Goal: Transaction & Acquisition: Book appointment/travel/reservation

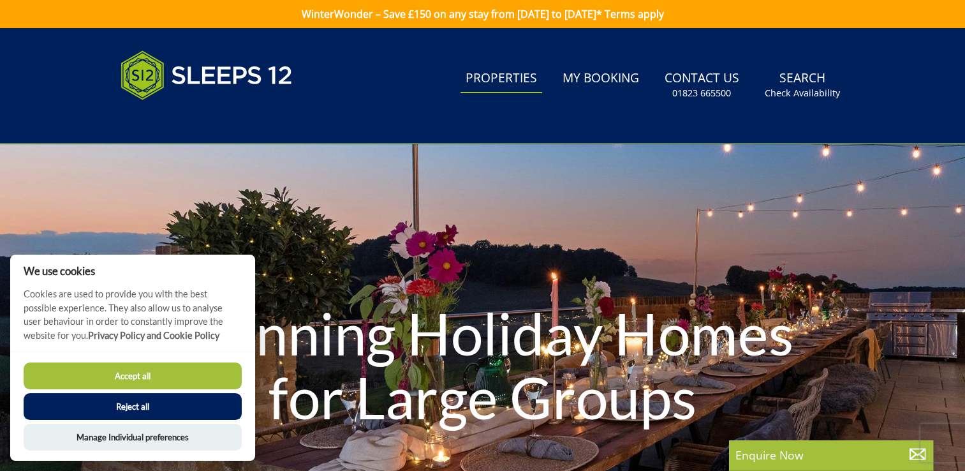
click at [509, 85] on link "Properties" at bounding box center [501, 78] width 82 height 29
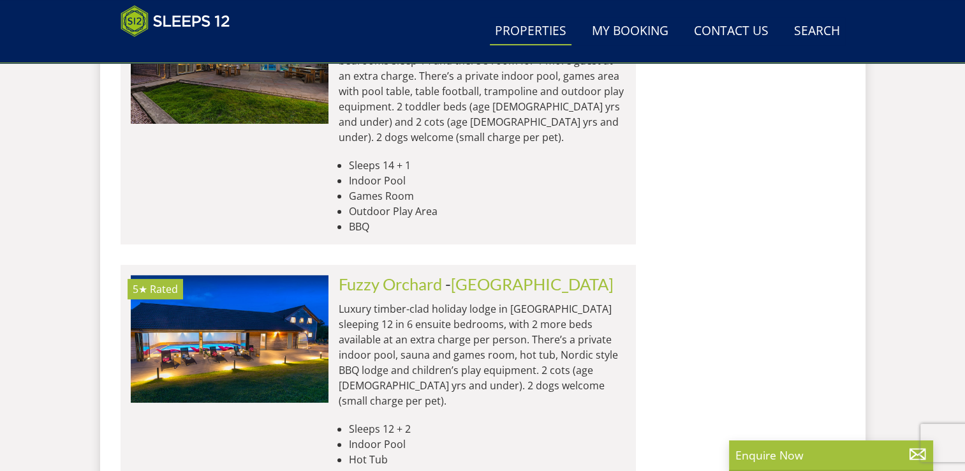
scroll to position [5432, 0]
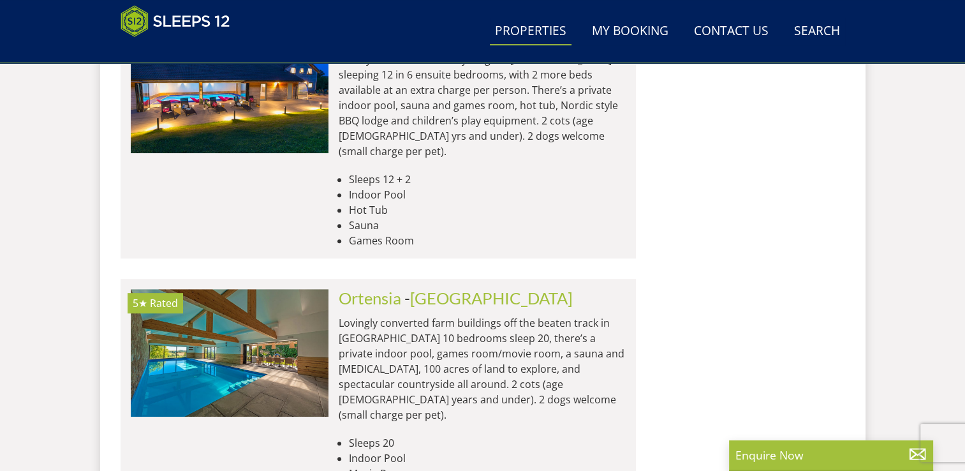
drag, startPoint x: 884, startPoint y: 187, endPoint x: 884, endPoint y: 227, distance: 40.2
click at [884, 227] on div "Search Menu Properties My Booking Contact Us [PHONE_NUMBER] Search Check Availa…" at bounding box center [482, 422] width 965 height 11652
drag, startPoint x: 796, startPoint y: 225, endPoint x: 793, endPoint y: 310, distance: 85.5
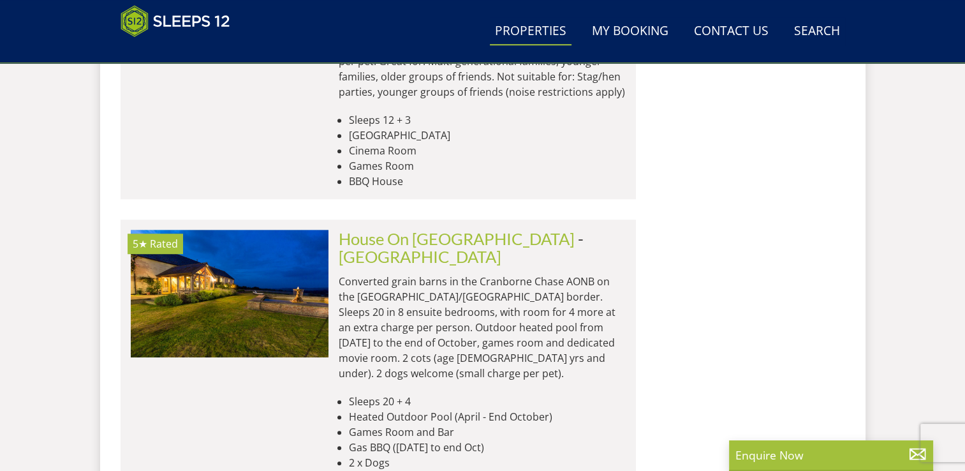
scroll to position [10616, 0]
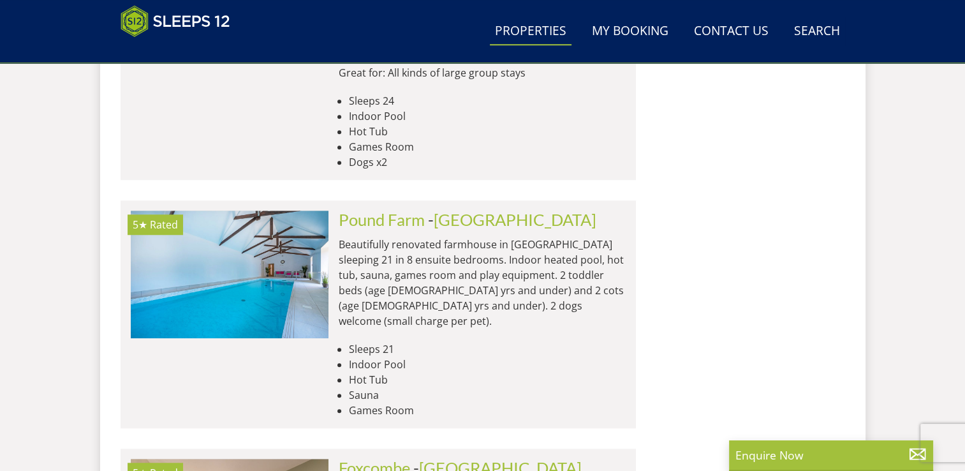
scroll to position [15495, 0]
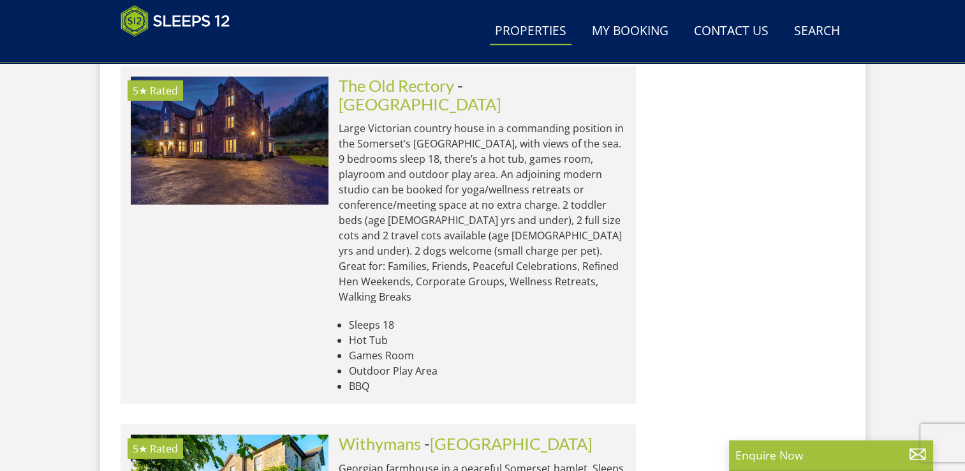
scroll to position [18866, 0]
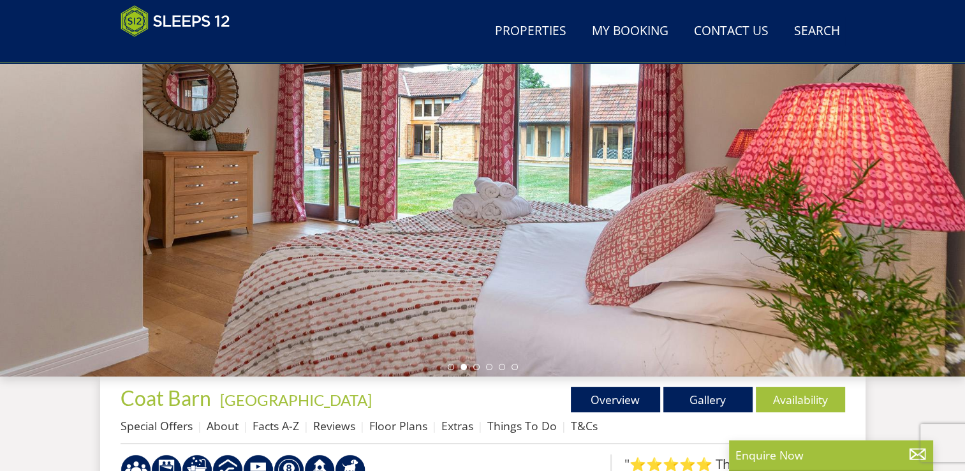
scroll to position [163, 0]
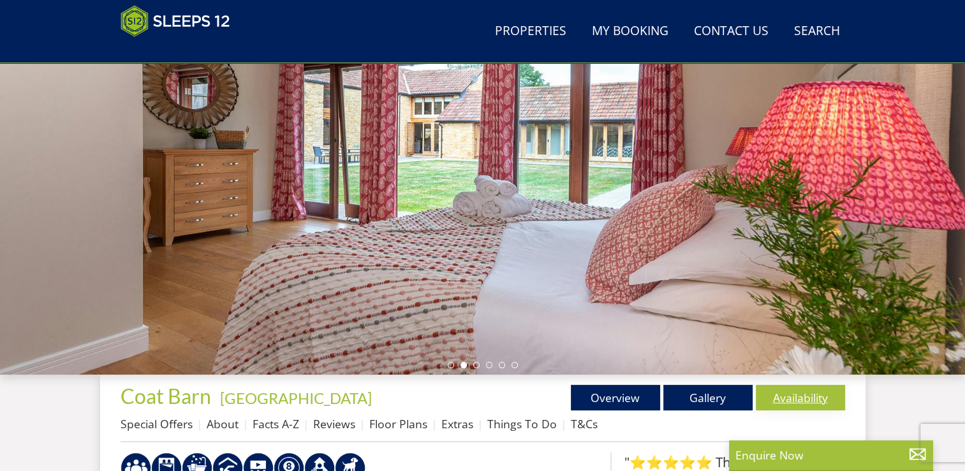
click at [795, 398] on link "Availability" at bounding box center [800, 398] width 89 height 26
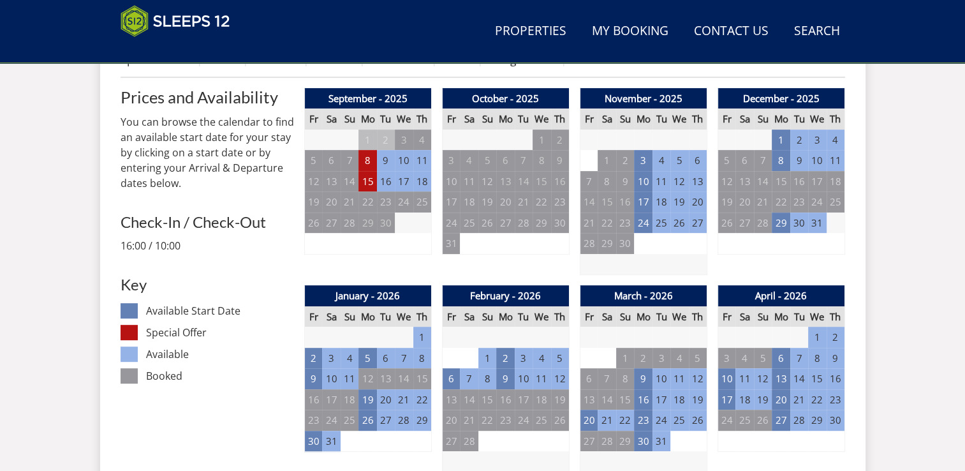
scroll to position [570, 0]
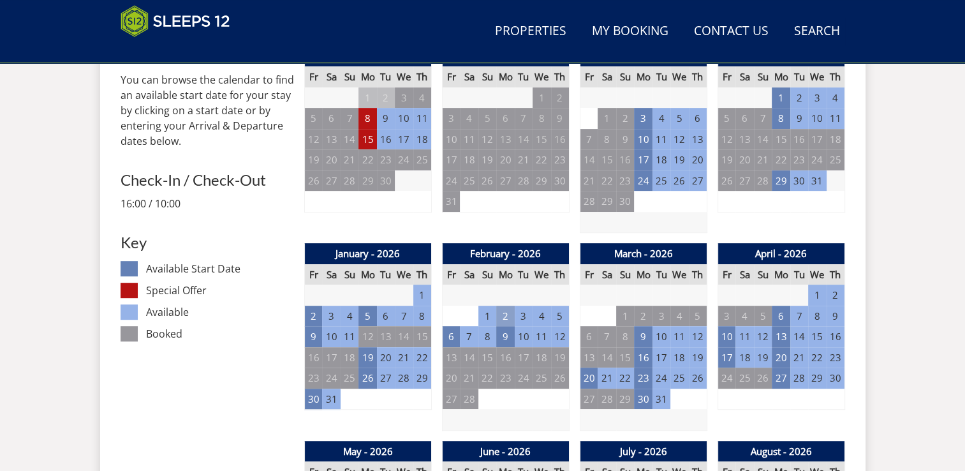
click at [505, 313] on td "2" at bounding box center [505, 316] width 18 height 21
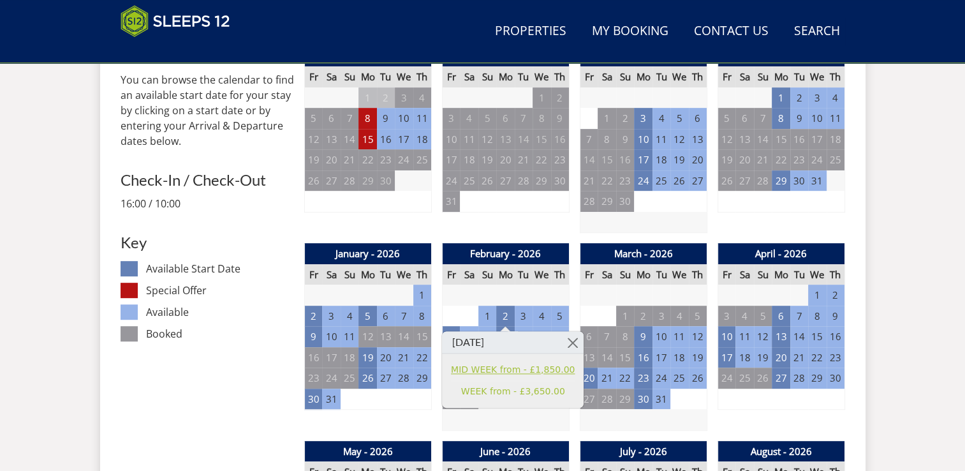
click at [526, 367] on link "MID WEEK from - £1,850.00" at bounding box center [513, 369] width 124 height 13
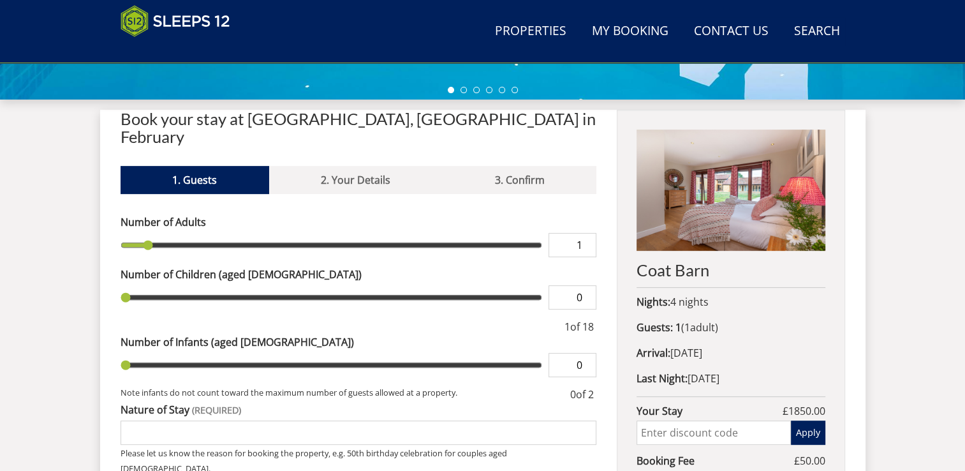
scroll to position [439, 0]
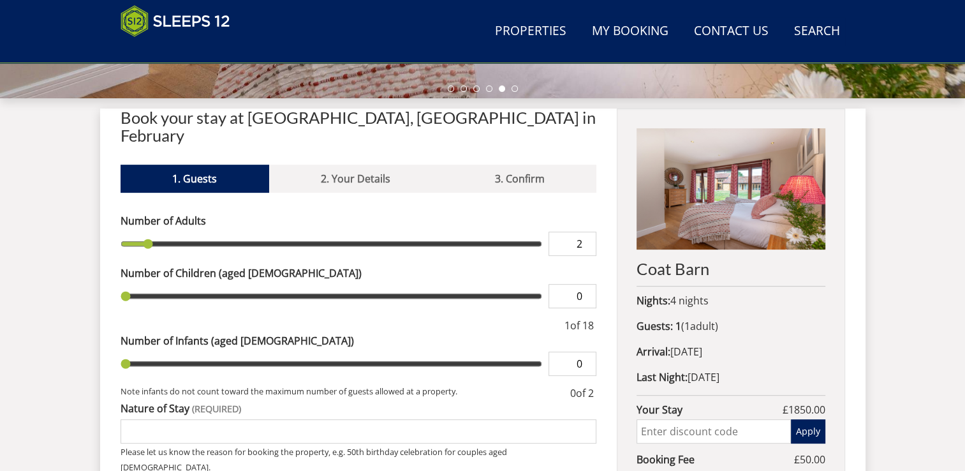
click at [586, 232] on input "2" at bounding box center [573, 244] width 48 height 24
type input "3"
click at [586, 232] on input "3" at bounding box center [573, 244] width 48 height 24
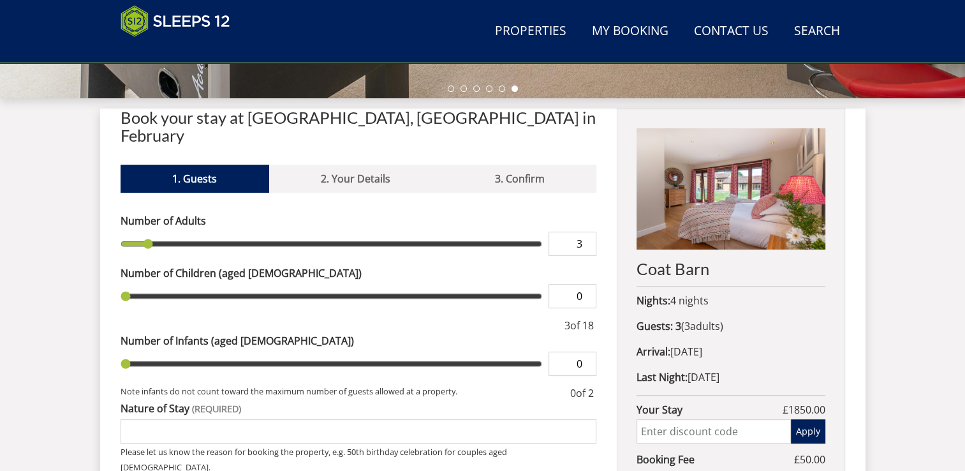
type input "3"
type input "4"
click at [586, 232] on input "4" at bounding box center [573, 244] width 48 height 24
type input "4"
type input "5"
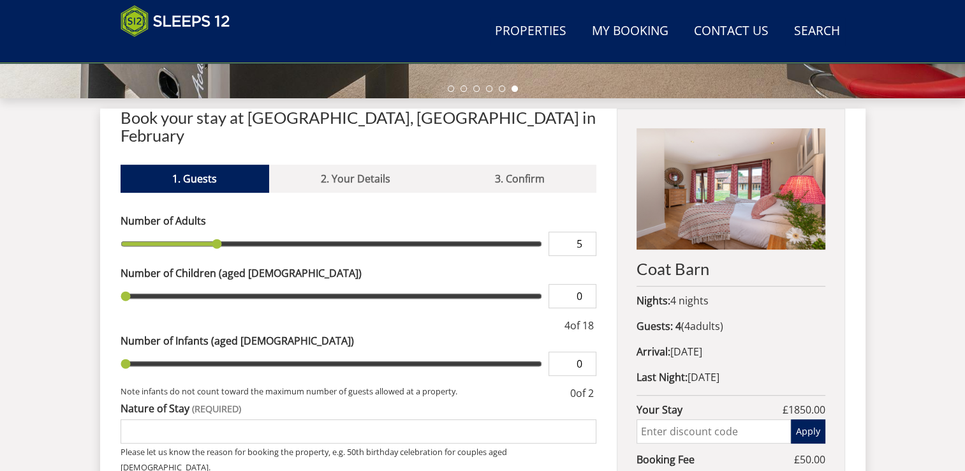
click at [586, 232] on input "5" at bounding box center [573, 244] width 48 height 24
type input "5"
type input "6"
click at [586, 232] on input "6" at bounding box center [573, 244] width 48 height 24
type input "6"
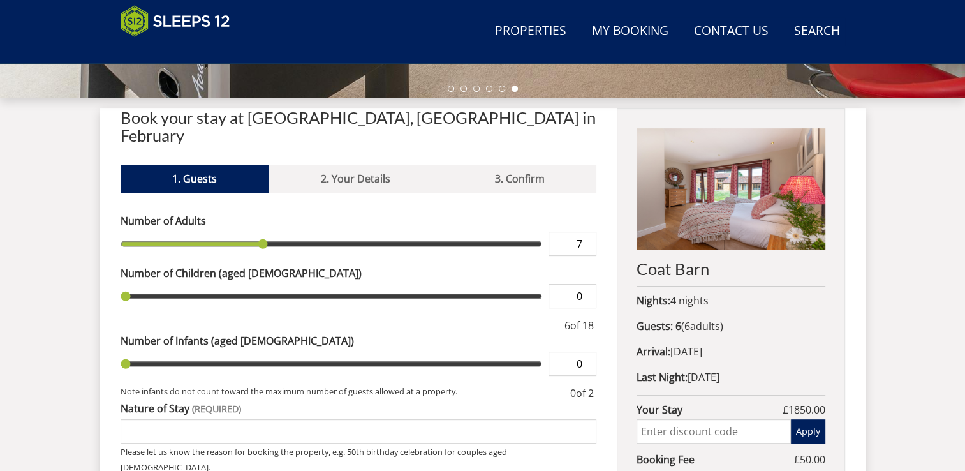
type input "7"
click at [586, 232] on input "7" at bounding box center [573, 244] width 48 height 24
type input "7"
type input "8"
click at [586, 232] on input "8" at bounding box center [573, 244] width 48 height 24
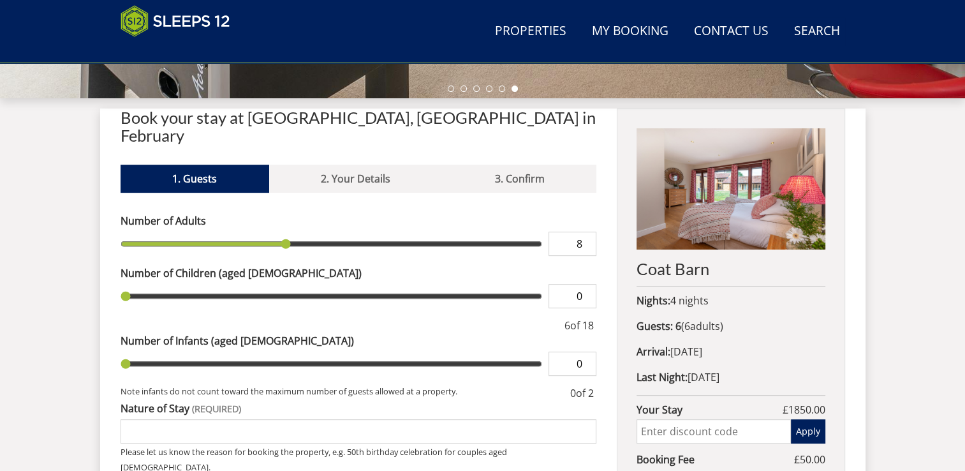
type input "8"
type input "9"
click at [586, 232] on input "9" at bounding box center [573, 244] width 48 height 24
type input "9"
type input "10"
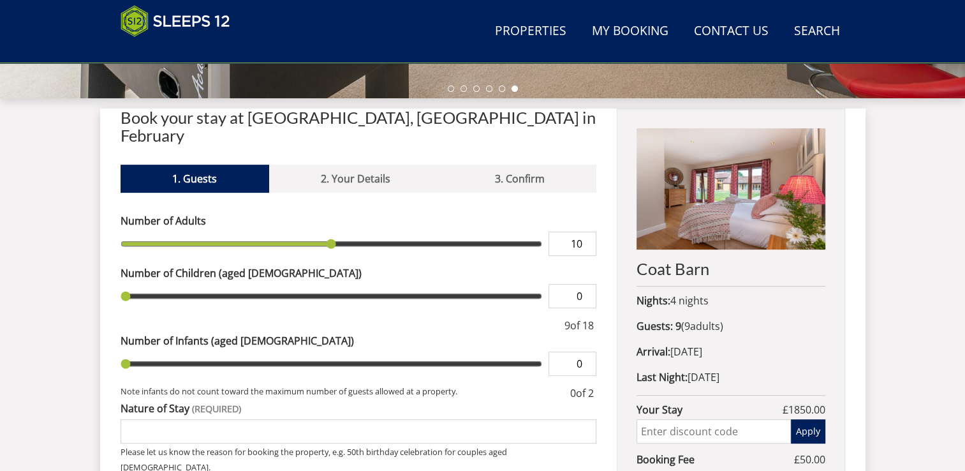
click at [586, 232] on input "10" at bounding box center [573, 244] width 48 height 24
type input "10"
type input "11"
click at [586, 232] on input "11" at bounding box center [573, 244] width 48 height 24
type input "11"
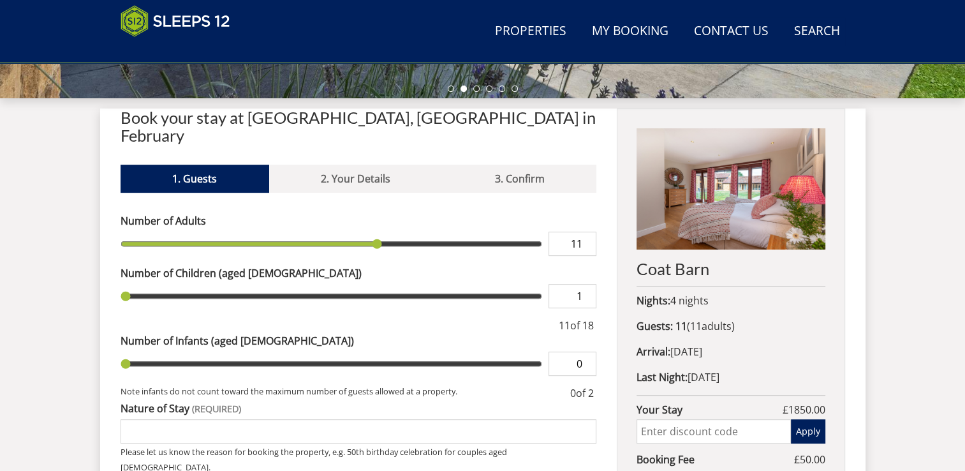
type input "1"
click at [588, 284] on input "1" at bounding box center [573, 296] width 48 height 24
type input "1"
type input "2"
click at [588, 284] on input "2" at bounding box center [573, 296] width 48 height 24
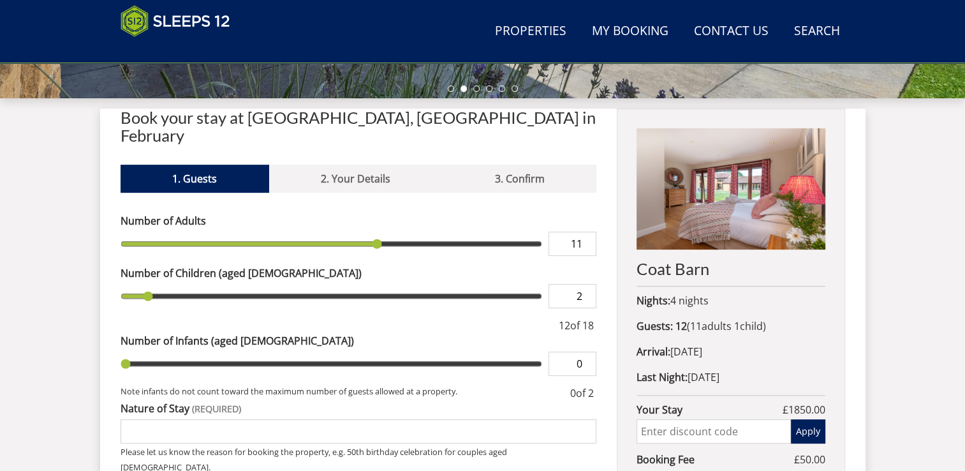
type input "2"
type input "3"
click at [588, 284] on input "3" at bounding box center [573, 296] width 48 height 24
type input "3"
type input "4"
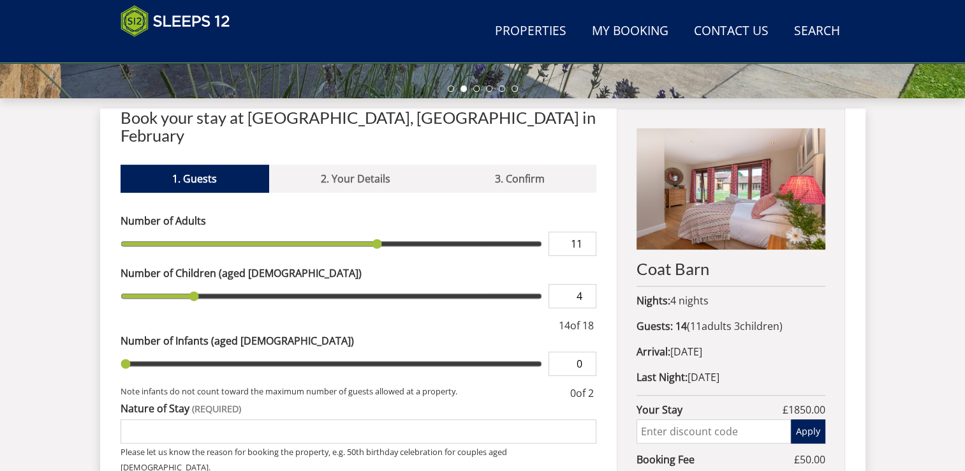
click at [588, 284] on input "4" at bounding box center [573, 296] width 48 height 24
type input "4"
type input "5"
click at [588, 284] on input "5" at bounding box center [573, 296] width 48 height 24
type input "5"
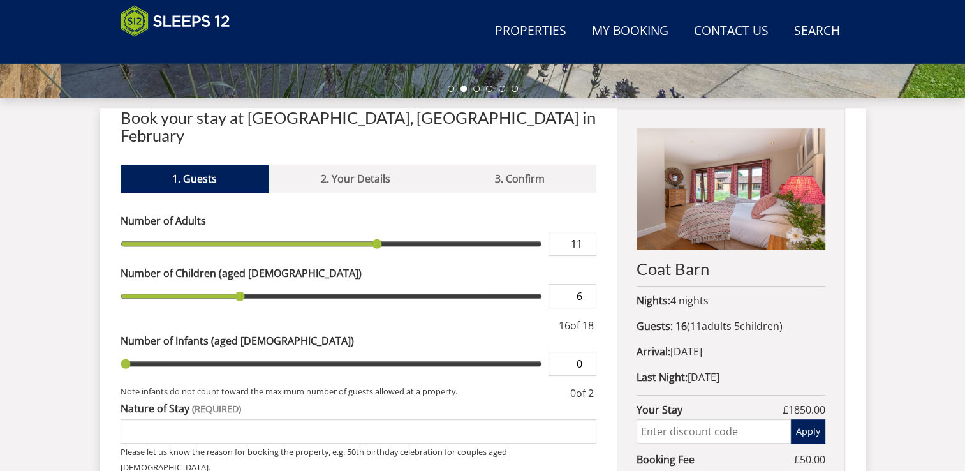
type input "6"
click at [588, 284] on input "6" at bounding box center [573, 296] width 48 height 24
type input "6"
type input "7"
click at [588, 284] on input "7" at bounding box center [573, 296] width 48 height 24
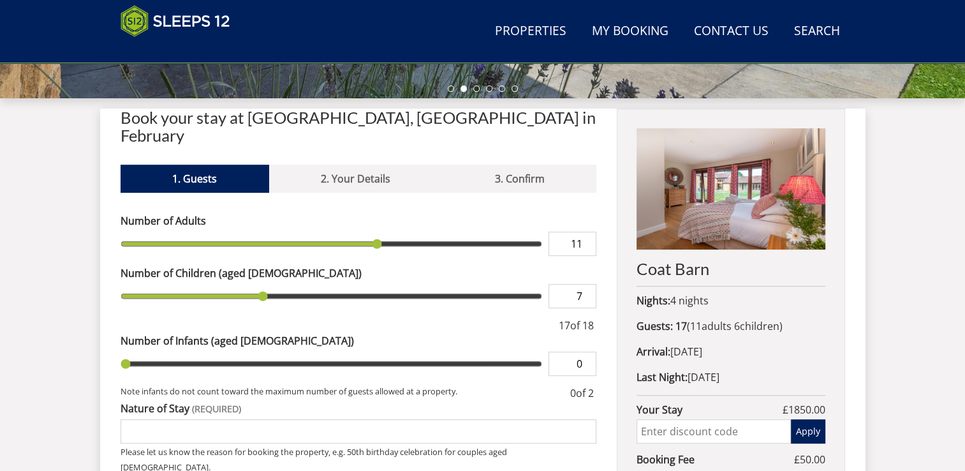
type input "7"
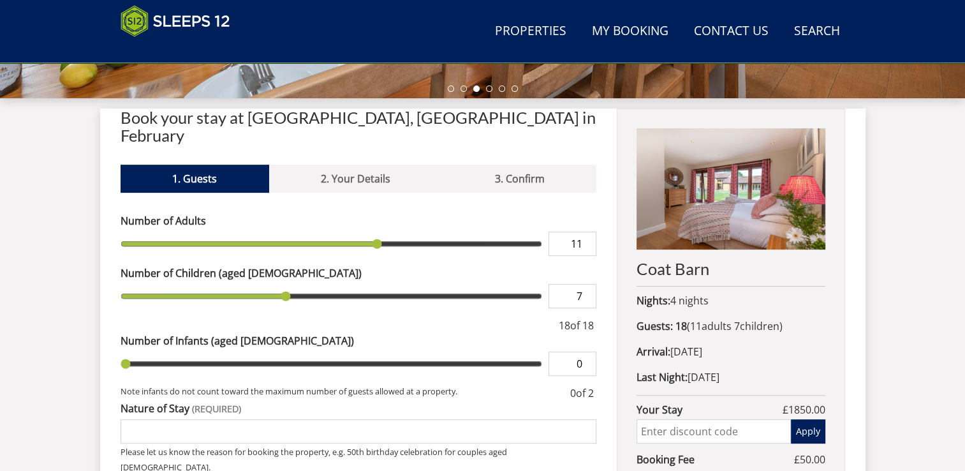
click at [588, 284] on input "7" at bounding box center [573, 296] width 48 height 24
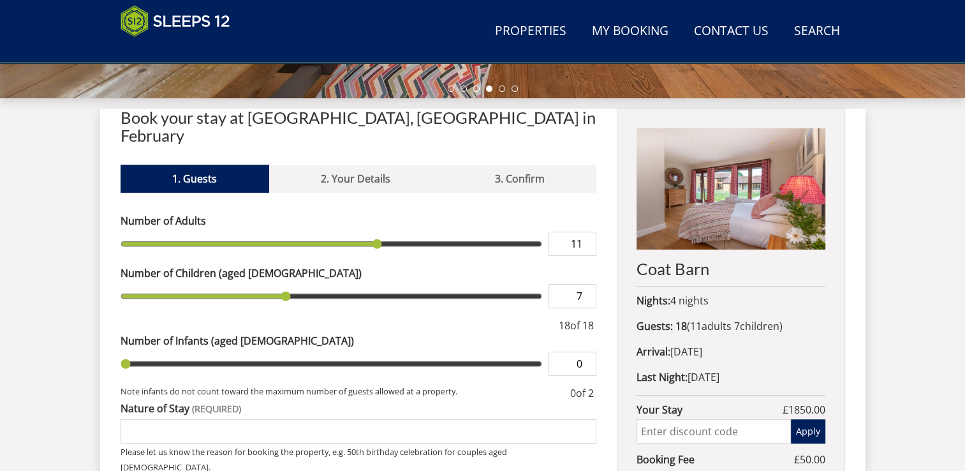
click at [587, 284] on input "7" at bounding box center [573, 296] width 48 height 24
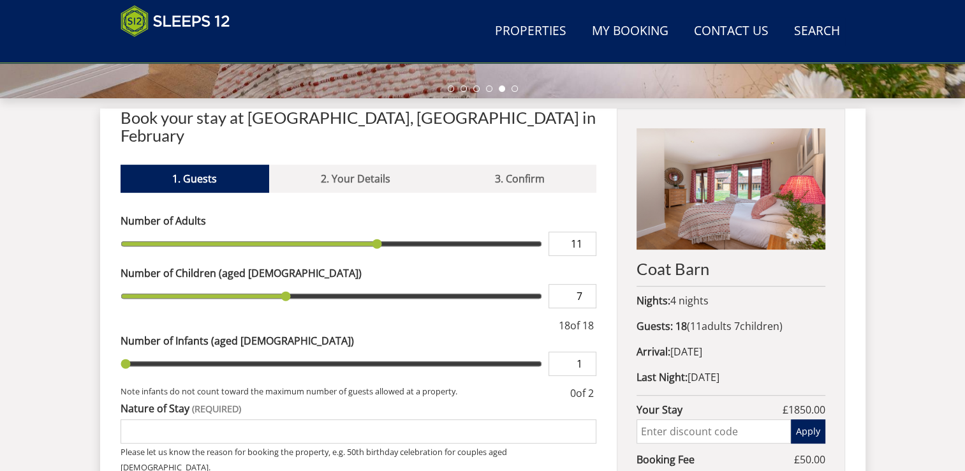
type input "1"
click at [587, 351] on input "1" at bounding box center [573, 363] width 48 height 24
type input "1"
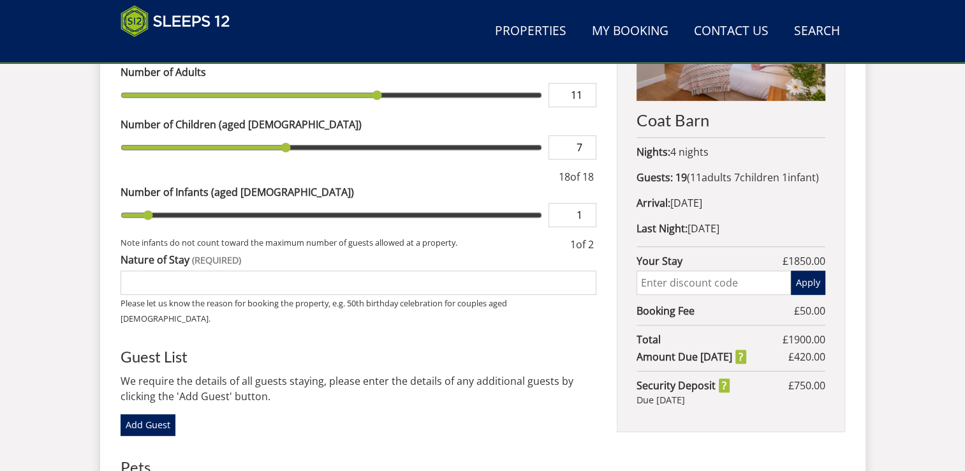
scroll to position [593, 0]
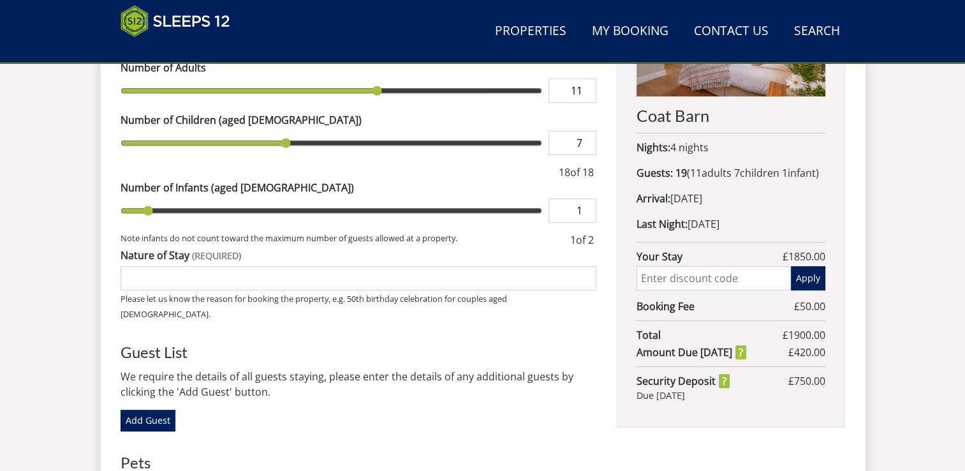
click at [207, 266] on input "Nature of Stay" at bounding box center [359, 278] width 476 height 24
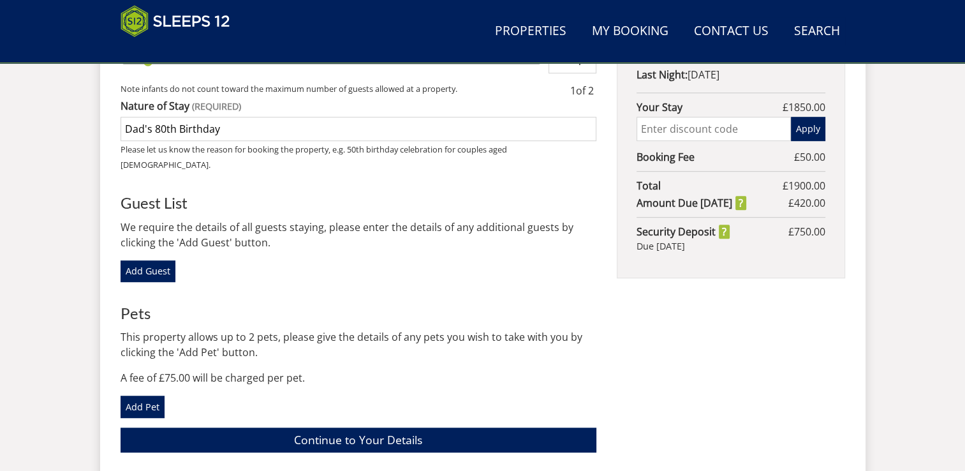
scroll to position [743, 0]
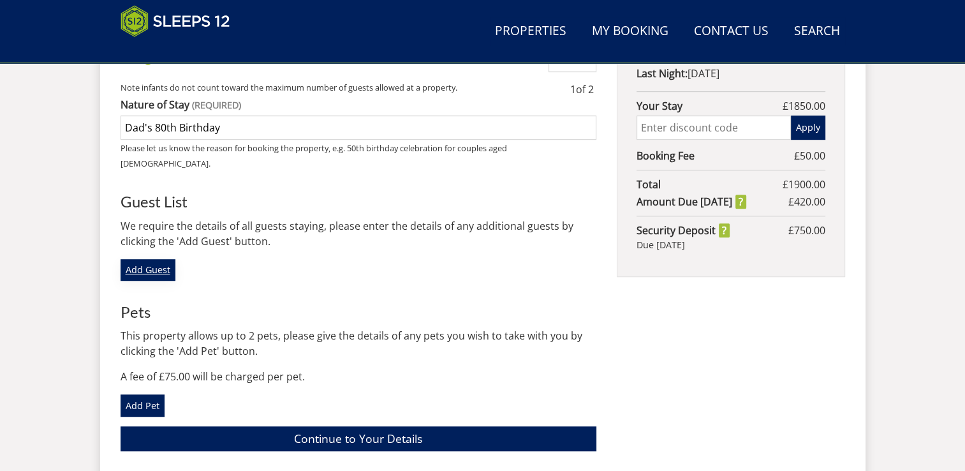
type input "Dad's 80th Birthday"
click at [158, 259] on link "Add Guest" at bounding box center [148, 270] width 55 height 22
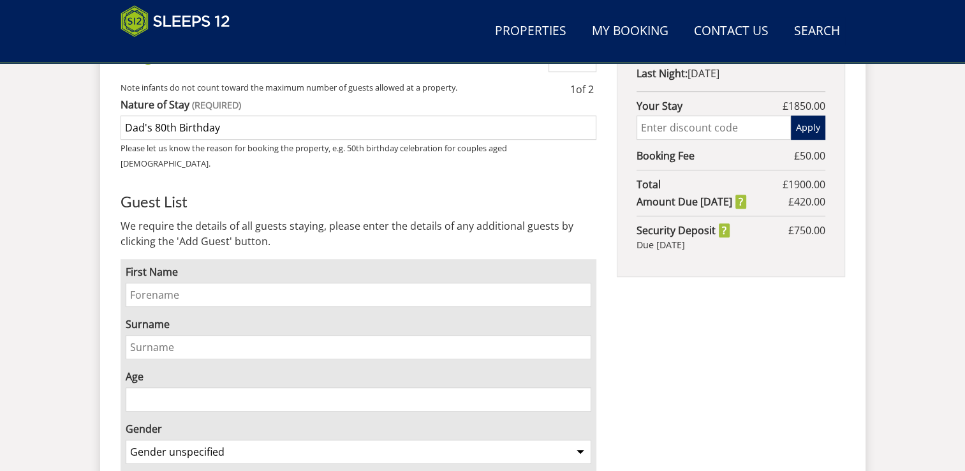
click at [156, 283] on input "First Name" at bounding box center [359, 295] width 466 height 24
type input "[PERSON_NAME]"
click at [162, 387] on input "Age" at bounding box center [359, 399] width 466 height 24
type input "5"
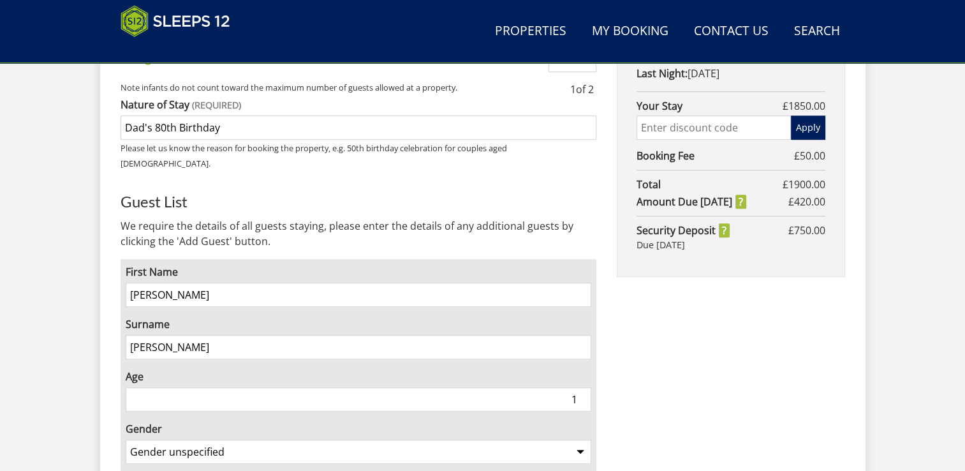
click at [582, 387] on input "1" at bounding box center [359, 399] width 466 height 24
type input "2"
click at [582, 387] on input "2" at bounding box center [359, 399] width 466 height 24
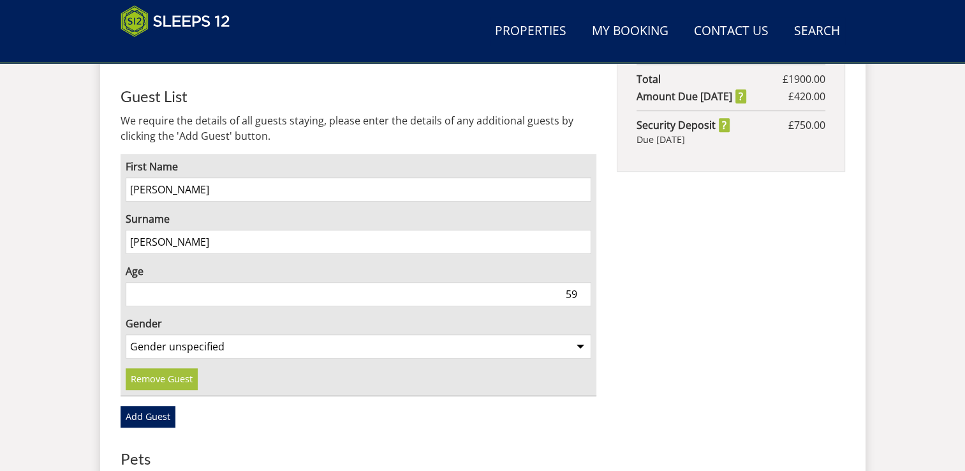
scroll to position [850, 0]
click at [580, 332] on select "Gender unspecified Gender [DEMOGRAPHIC_DATA] Gender [DEMOGRAPHIC_DATA]" at bounding box center [359, 344] width 466 height 24
type input "58"
click at [579, 280] on input "58" at bounding box center [359, 292] width 466 height 24
click at [579, 332] on select "Gender unspecified Gender [DEMOGRAPHIC_DATA] Gender [DEMOGRAPHIC_DATA]" at bounding box center [359, 344] width 466 height 24
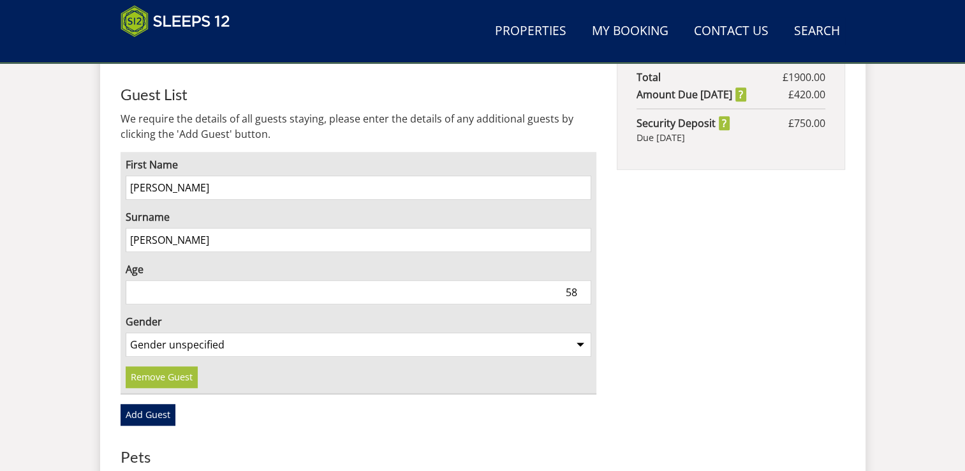
select select "gender_[DEMOGRAPHIC_DATA]"
click at [126, 332] on select "Gender unspecified Gender [DEMOGRAPHIC_DATA] Gender [DEMOGRAPHIC_DATA]" at bounding box center [359, 344] width 466 height 24
click at [161, 404] on link "Add Guest" at bounding box center [148, 415] width 55 height 22
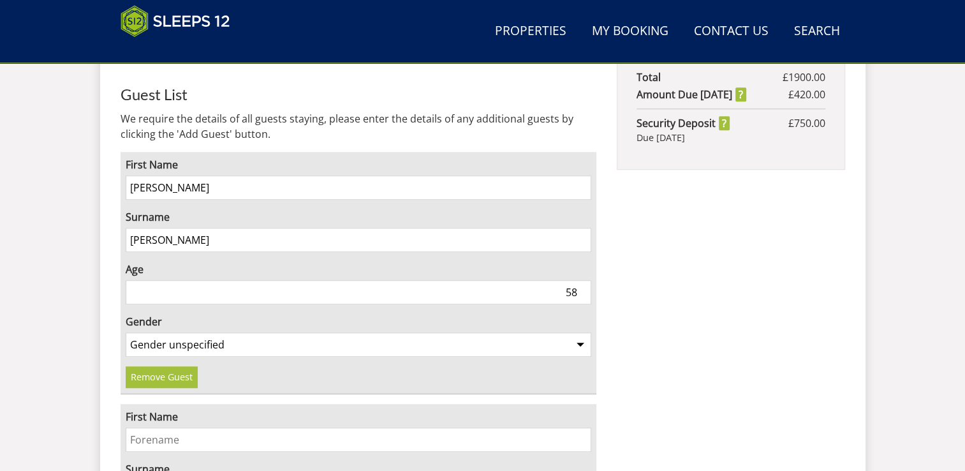
click at [158, 427] on input "First Name" at bounding box center [359, 439] width 466 height 24
type input "[PERSON_NAME]"
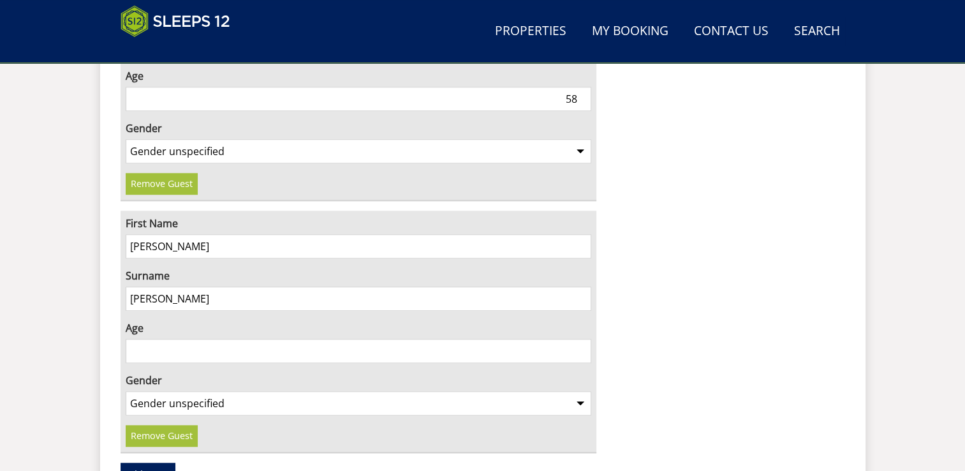
scroll to position [1065, 0]
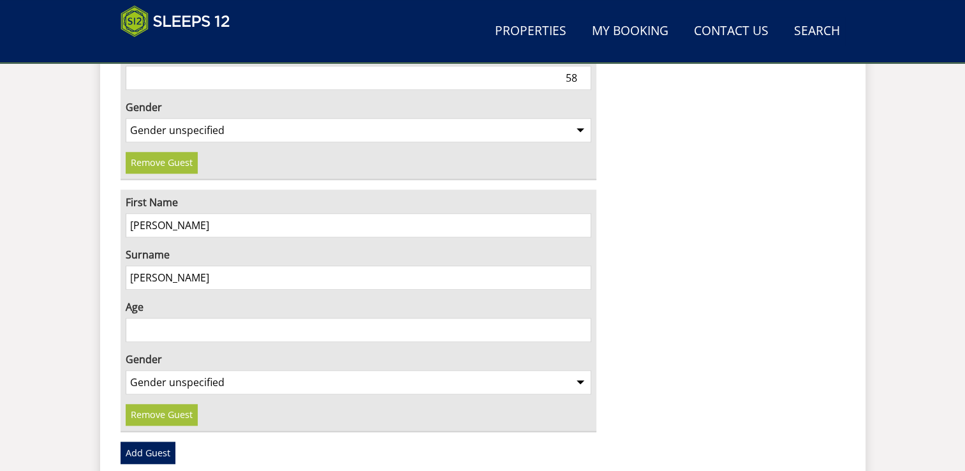
click at [145, 318] on input "Age" at bounding box center [359, 330] width 466 height 24
type input "58"
click at [579, 370] on select "Gender unspecified Gender [DEMOGRAPHIC_DATA] Gender [DEMOGRAPHIC_DATA]" at bounding box center [359, 382] width 466 height 24
select select "gender_[DEMOGRAPHIC_DATA]"
click at [126, 370] on select "Gender unspecified Gender [DEMOGRAPHIC_DATA] Gender [DEMOGRAPHIC_DATA]" at bounding box center [359, 382] width 466 height 24
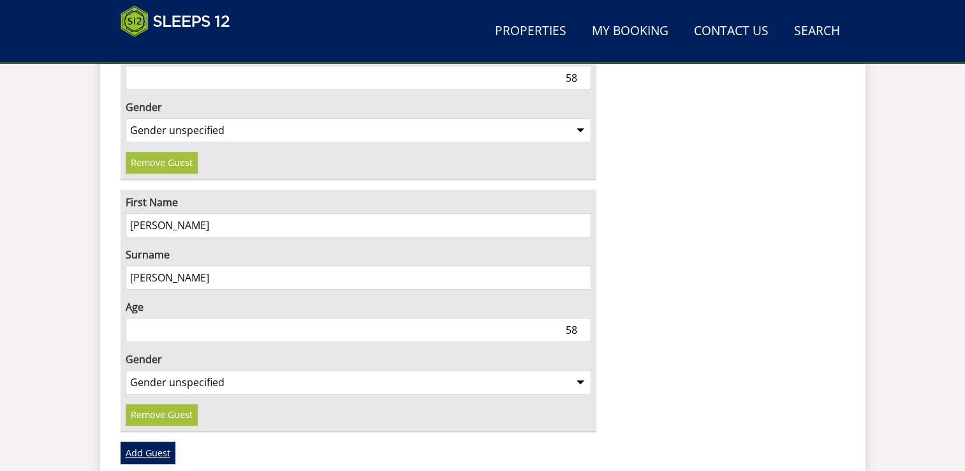
click at [144, 441] on link "Add Guest" at bounding box center [148, 452] width 55 height 22
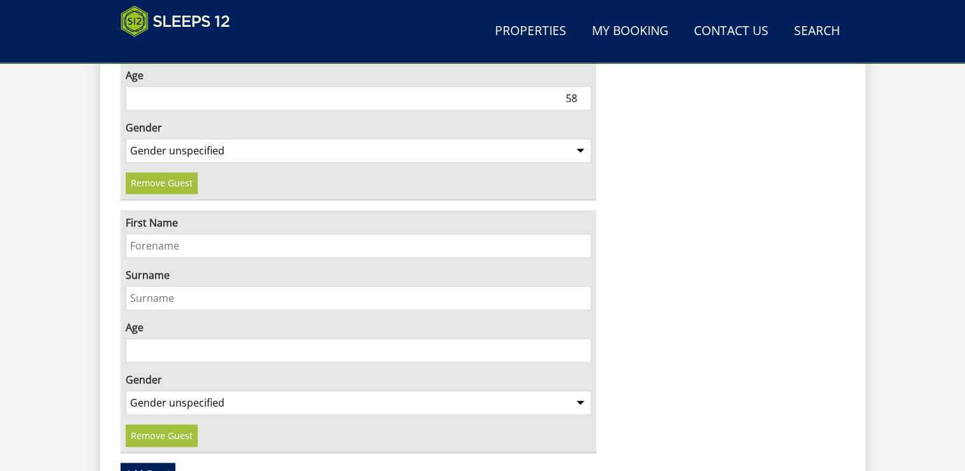
scroll to position [1301, 0]
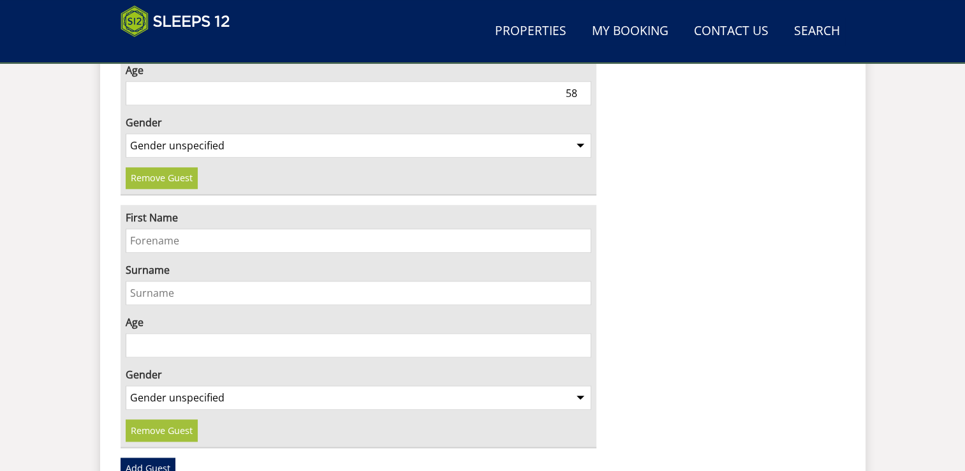
click at [188, 228] on input "First Name" at bounding box center [359, 240] width 466 height 24
type input "[PERSON_NAME]"
click at [170, 281] on input "Surname" at bounding box center [359, 293] width 466 height 24
type input "[PERSON_NAME]"
click at [486, 333] on input "Age" at bounding box center [359, 345] width 466 height 24
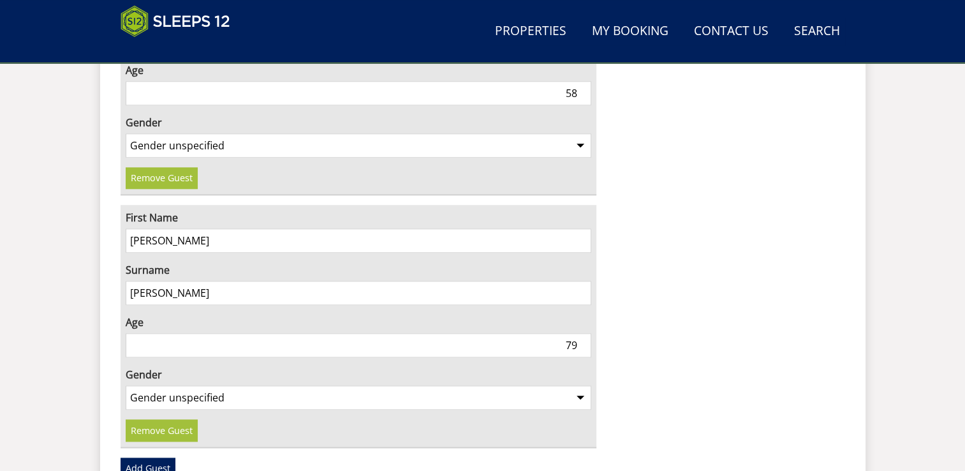
type input "79"
click at [579, 385] on select "Gender unspecified Gender [DEMOGRAPHIC_DATA] Gender [DEMOGRAPHIC_DATA]" at bounding box center [359, 397] width 466 height 24
select select "gender_[DEMOGRAPHIC_DATA]"
click at [126, 385] on select "Gender unspecified Gender [DEMOGRAPHIC_DATA] Gender [DEMOGRAPHIC_DATA]" at bounding box center [359, 397] width 466 height 24
click at [148, 457] on link "Add Guest" at bounding box center [148, 468] width 55 height 22
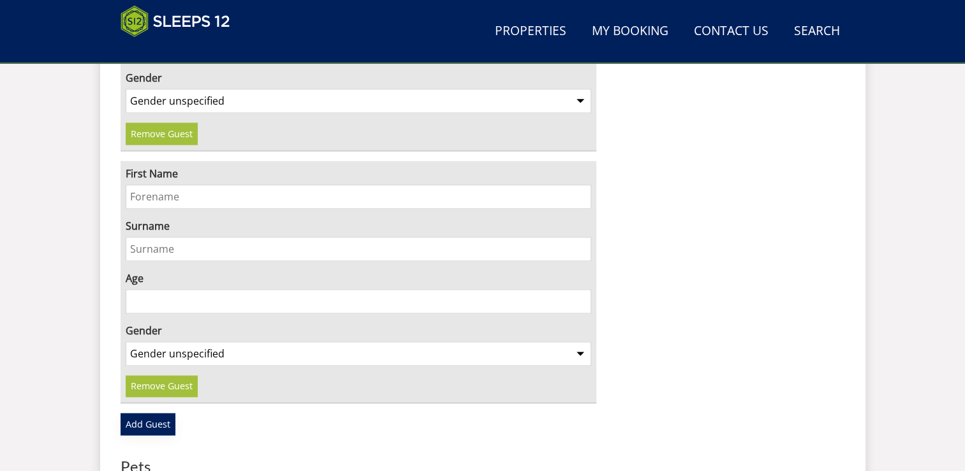
scroll to position [1612, 0]
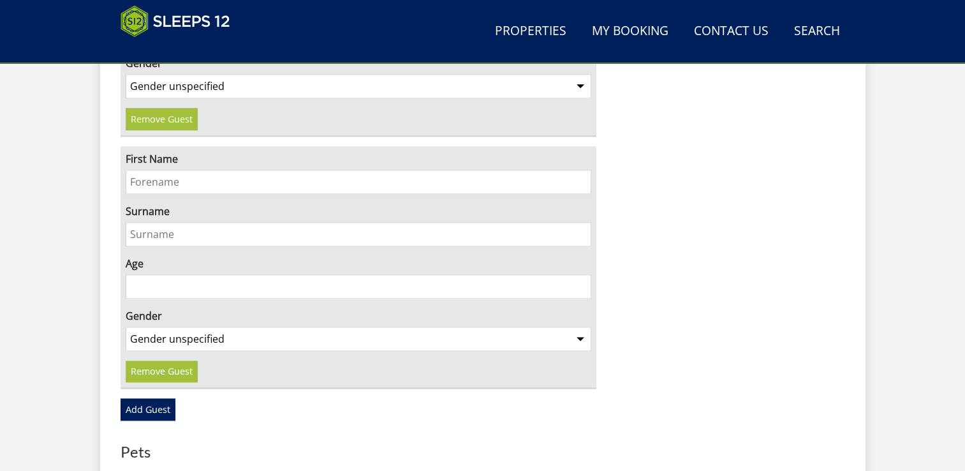
click at [215, 170] on input "First Name" at bounding box center [359, 182] width 466 height 24
type input "[PERSON_NAME]"
click at [175, 222] on input "Surname" at bounding box center [359, 234] width 466 height 24
type input "[PERSON_NAME]"
click at [174, 274] on input "Age" at bounding box center [359, 286] width 466 height 24
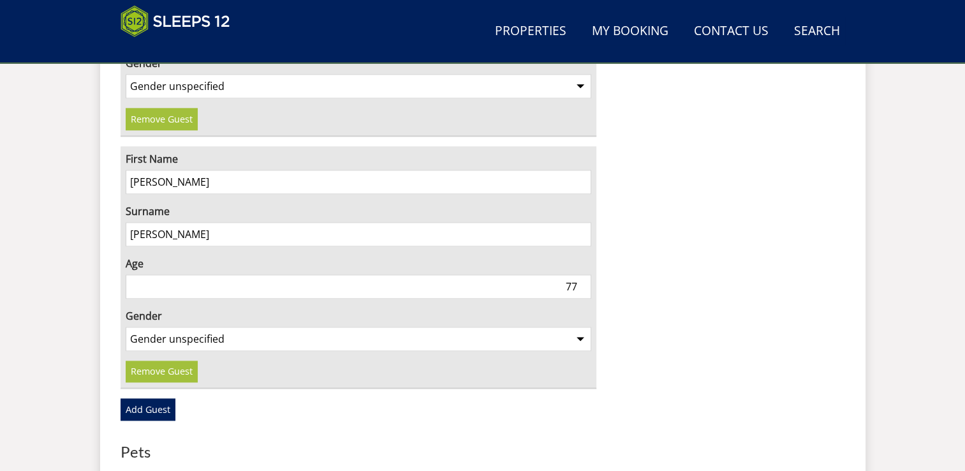
type input "77"
click at [578, 327] on select "Gender unspecified Gender [DEMOGRAPHIC_DATA] Gender [DEMOGRAPHIC_DATA]" at bounding box center [359, 339] width 466 height 24
select select "gender_[DEMOGRAPHIC_DATA]"
click at [126, 327] on select "Gender unspecified Gender [DEMOGRAPHIC_DATA] Gender [DEMOGRAPHIC_DATA]" at bounding box center [359, 339] width 466 height 24
click at [152, 398] on link "Add Guest" at bounding box center [148, 409] width 55 height 22
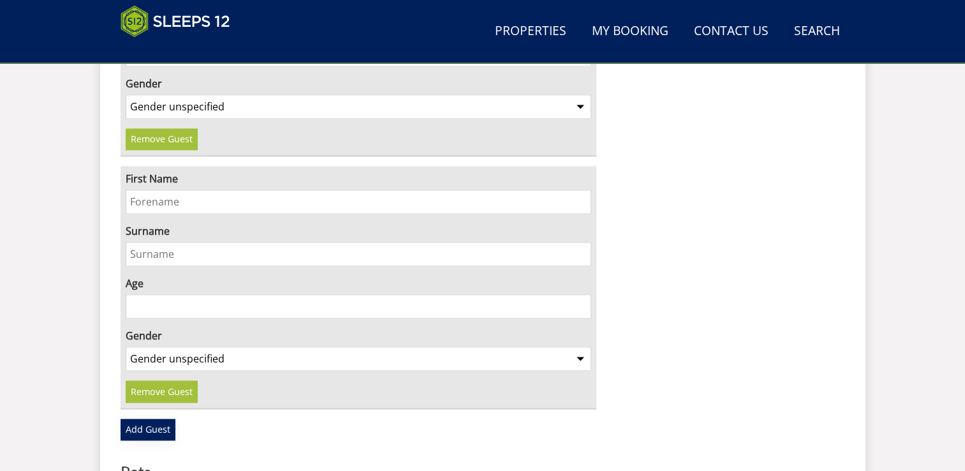
scroll to position [1850, 0]
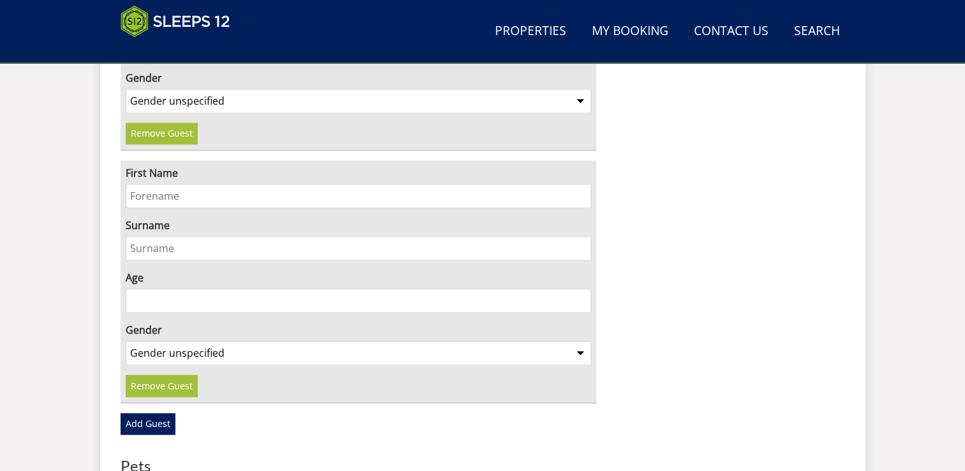
click at [173, 184] on input "First Name" at bounding box center [359, 196] width 466 height 24
type input "[PERSON_NAME]"
click at [166, 236] on input "Surname" at bounding box center [359, 248] width 466 height 24
type input "Chant"
click at [283, 288] on input "Age" at bounding box center [359, 300] width 466 height 24
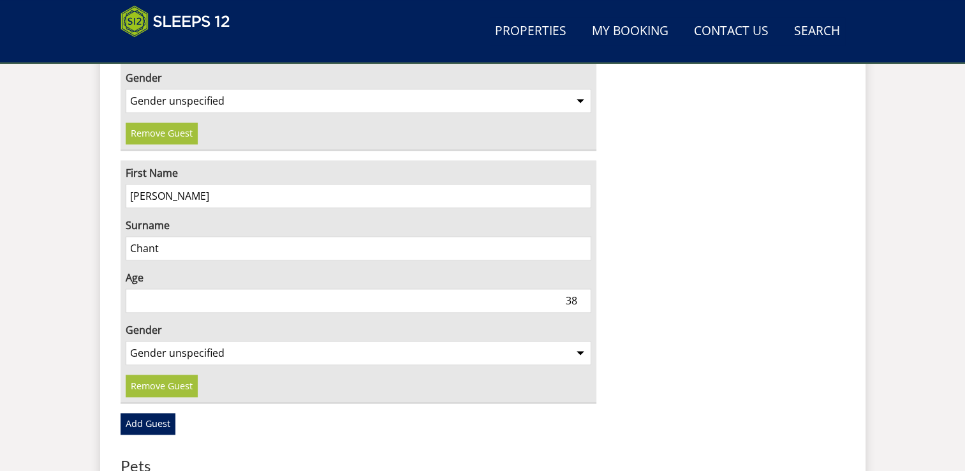
type input "38"
click at [584, 341] on select "Gender unspecified Gender [DEMOGRAPHIC_DATA] Gender [DEMOGRAPHIC_DATA]" at bounding box center [359, 353] width 466 height 24
select select "gender_[DEMOGRAPHIC_DATA]"
click at [126, 341] on select "Gender unspecified Gender [DEMOGRAPHIC_DATA] Gender [DEMOGRAPHIC_DATA]" at bounding box center [359, 353] width 466 height 24
click at [152, 413] on link "Add Guest" at bounding box center [148, 424] width 55 height 22
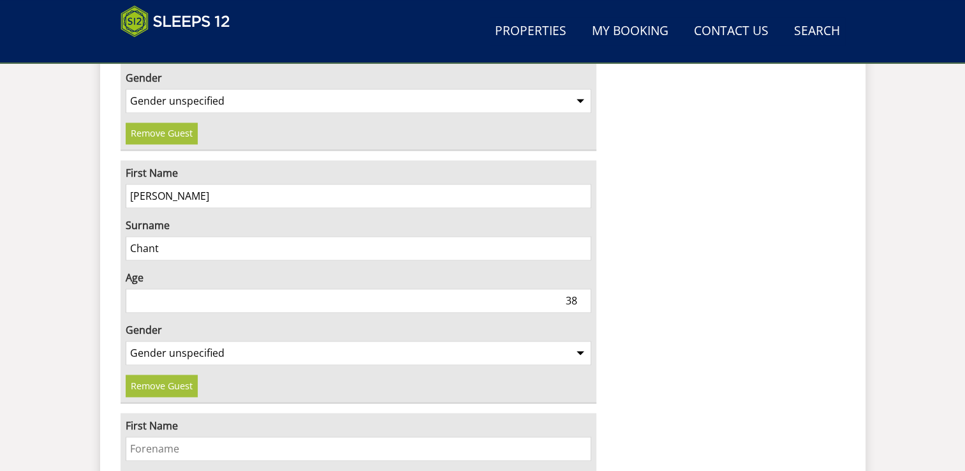
click at [261, 436] on input "First Name" at bounding box center [359, 448] width 466 height 24
type input "[PERSON_NAME]"
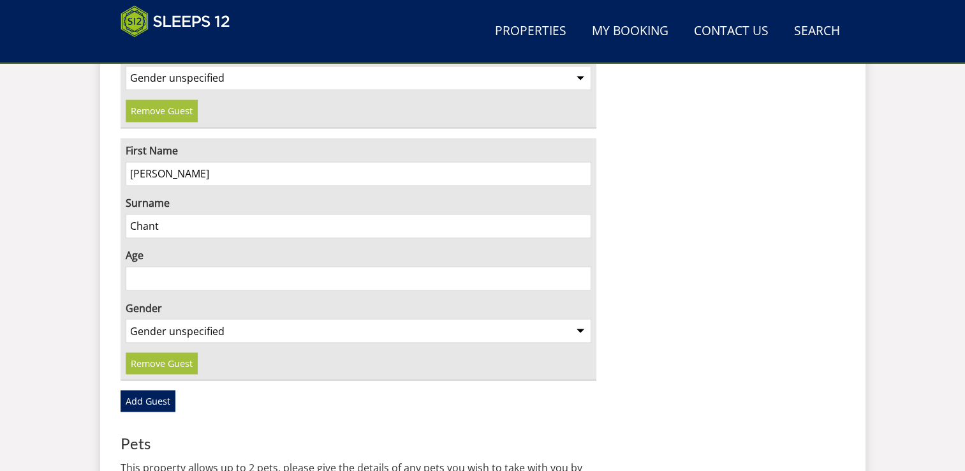
scroll to position [2139, 0]
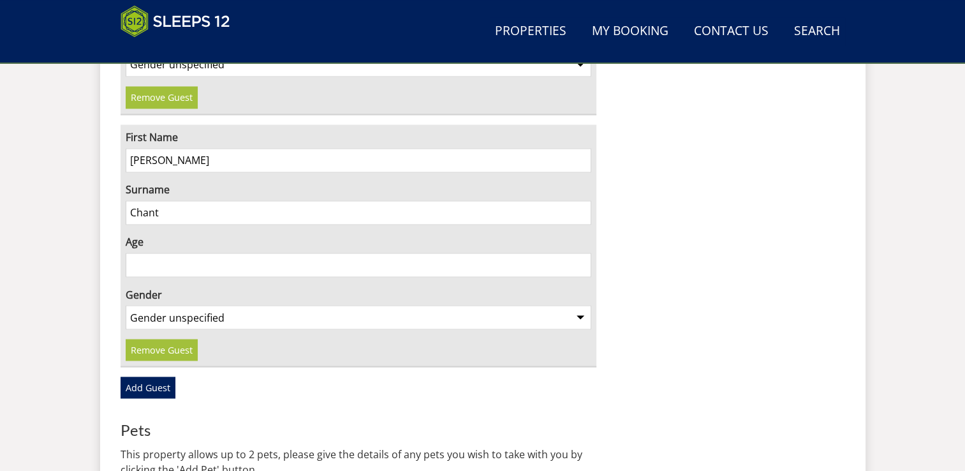
type input "Chant"
click at [319, 253] on input "Age" at bounding box center [359, 265] width 466 height 24
type input "39"
click at [579, 305] on select "Gender unspecified Gender [DEMOGRAPHIC_DATA] Gender [DEMOGRAPHIC_DATA]" at bounding box center [359, 317] width 466 height 24
select select "gender_[DEMOGRAPHIC_DATA]"
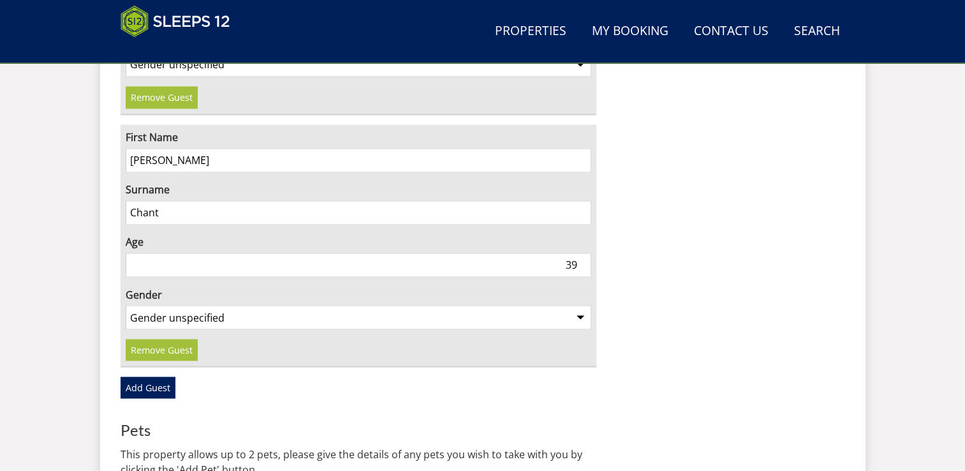
click at [126, 305] on select "Gender unspecified Gender [DEMOGRAPHIC_DATA] Gender [DEMOGRAPHIC_DATA]" at bounding box center [359, 317] width 466 height 24
click at [143, 376] on link "Add Guest" at bounding box center [148, 387] width 55 height 22
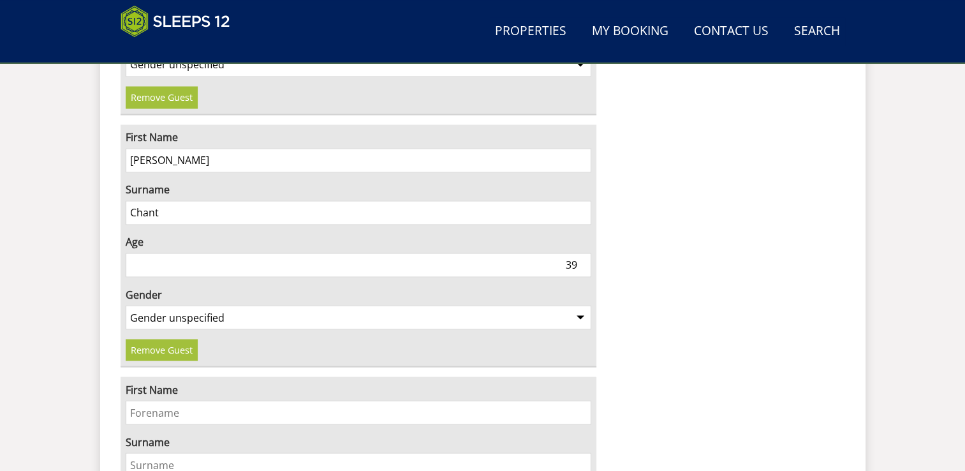
click at [143, 400] on input "First Name" at bounding box center [359, 412] width 466 height 24
type input "Lilly"
click at [140, 452] on input "Surname" at bounding box center [359, 464] width 466 height 24
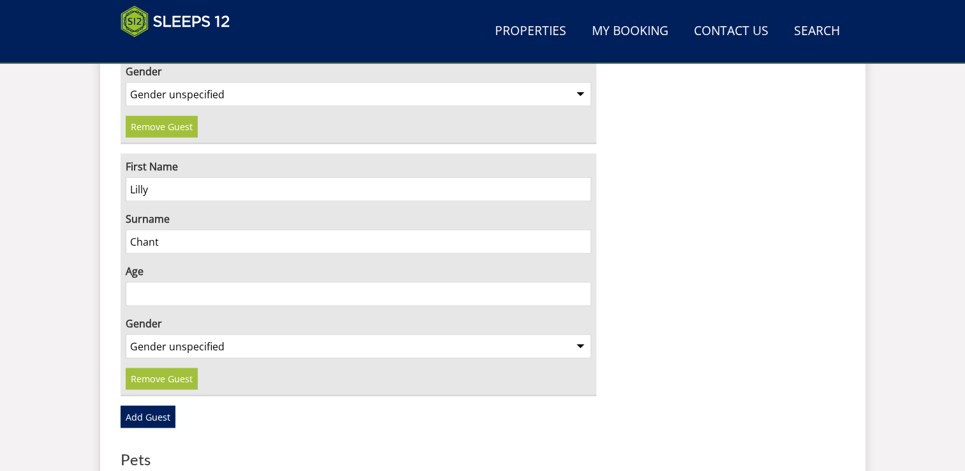
scroll to position [2373, 0]
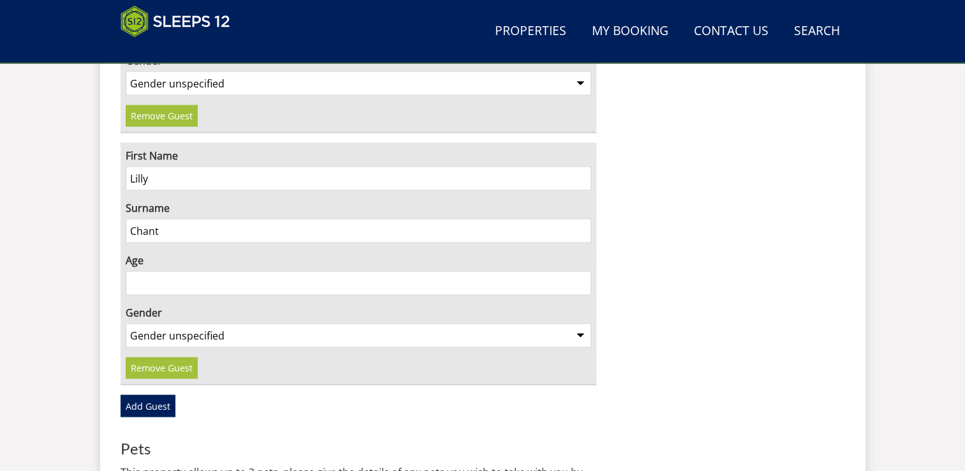
type input "Chant"
click at [569, 270] on input "Age" at bounding box center [359, 282] width 466 height 24
type input "18"
click at [584, 323] on select "Gender unspecified Gender [DEMOGRAPHIC_DATA] Gender [DEMOGRAPHIC_DATA]" at bounding box center [359, 335] width 466 height 24
select select "gender_[DEMOGRAPHIC_DATA]"
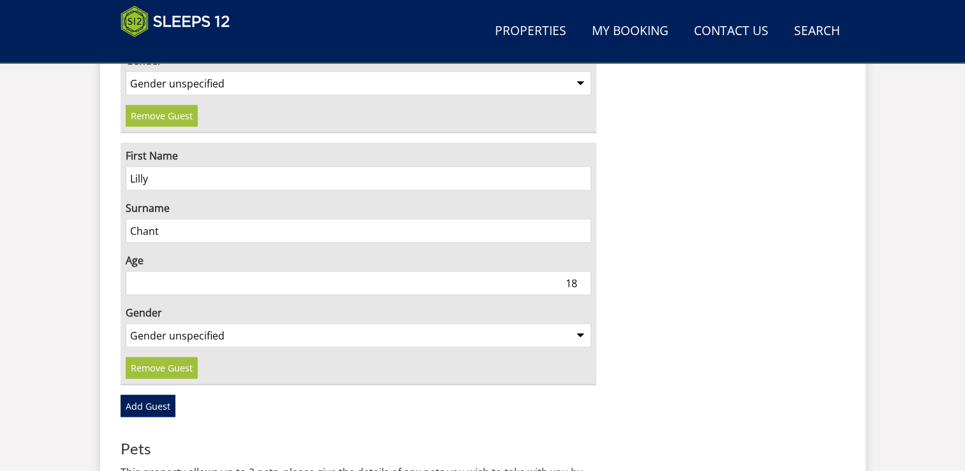
click at [126, 323] on select "Gender unspecified Gender [DEMOGRAPHIC_DATA] Gender [DEMOGRAPHIC_DATA]" at bounding box center [359, 335] width 466 height 24
click at [151, 394] on link "Add Guest" at bounding box center [148, 405] width 55 height 22
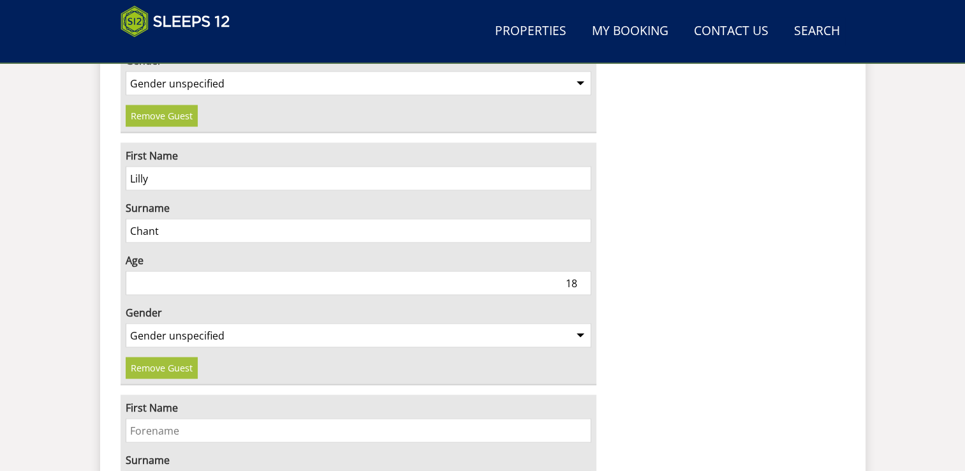
click at [156, 418] on input "First Name" at bounding box center [359, 430] width 466 height 24
type input "[US_STATE]"
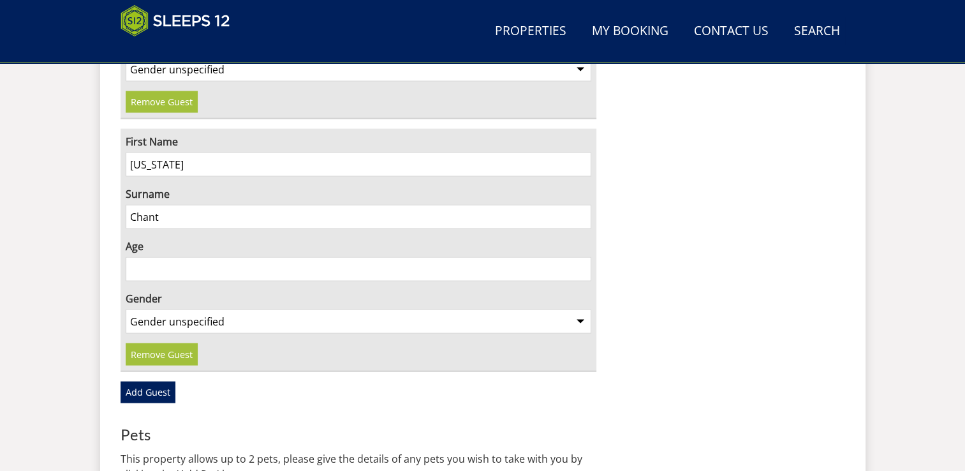
scroll to position [2653, 0]
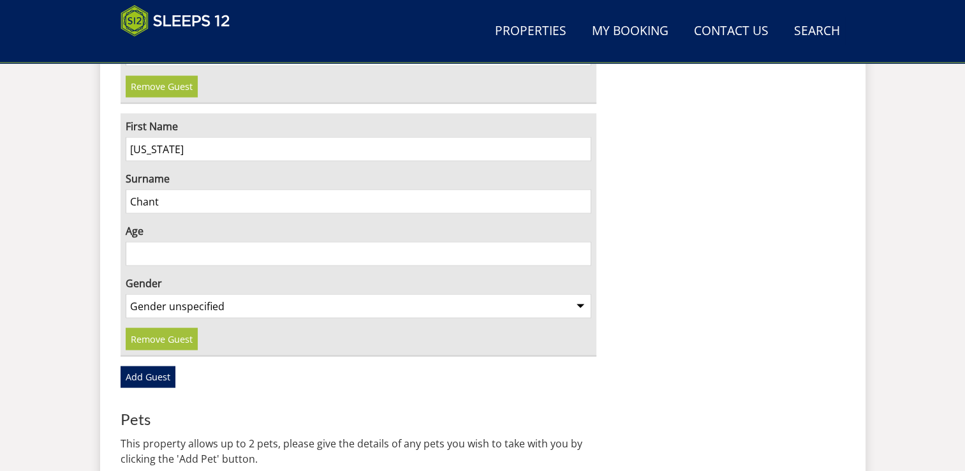
type input "Chant"
click at [404, 242] on input "Age" at bounding box center [359, 254] width 466 height 24
type input "16"
click at [578, 294] on select "Gender unspecified Gender [DEMOGRAPHIC_DATA] Gender [DEMOGRAPHIC_DATA]" at bounding box center [359, 306] width 466 height 24
select select "gender_[DEMOGRAPHIC_DATA]"
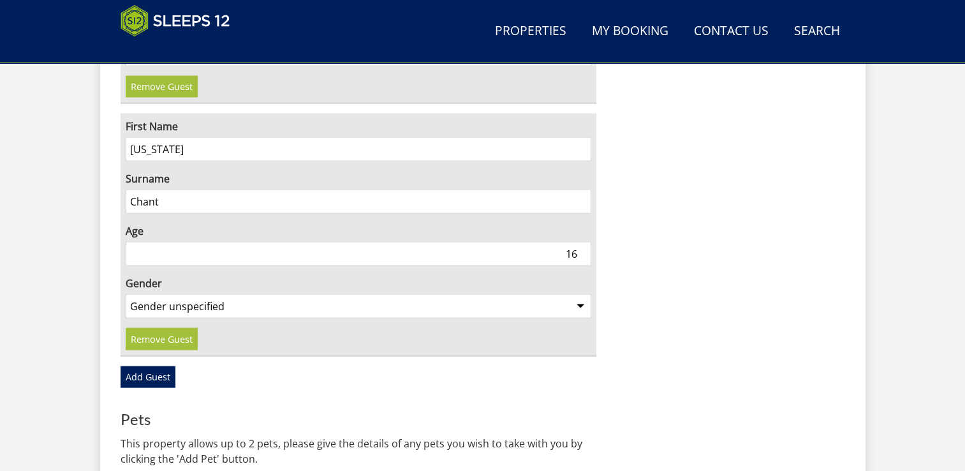
click at [126, 294] on select "Gender unspecified Gender [DEMOGRAPHIC_DATA] Gender [DEMOGRAPHIC_DATA]" at bounding box center [359, 306] width 466 height 24
click at [158, 366] on link "Add Guest" at bounding box center [148, 377] width 55 height 22
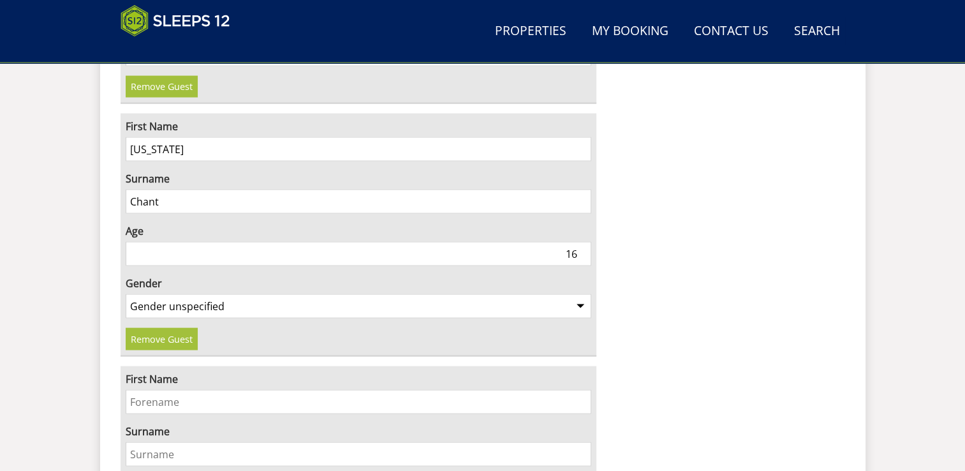
click at [154, 390] on input "First Name" at bounding box center [359, 402] width 466 height 24
type input "[PERSON_NAME]"
click at [148, 442] on input "Surname" at bounding box center [359, 454] width 466 height 24
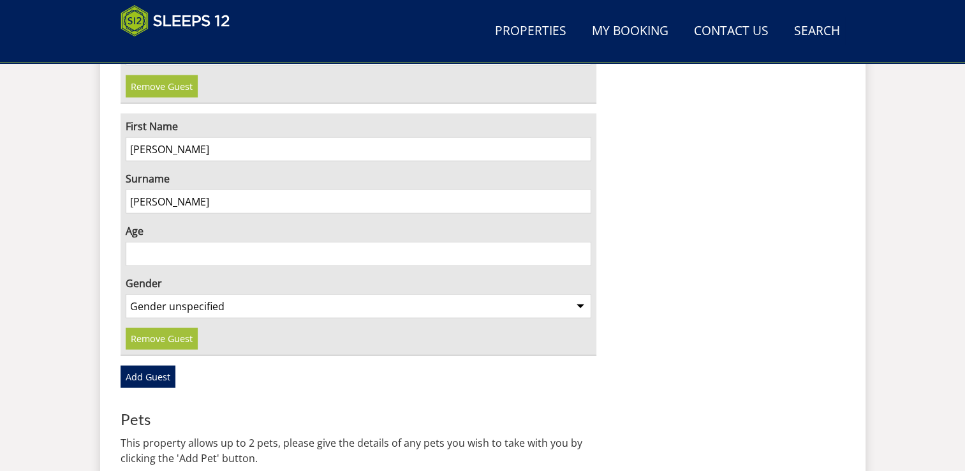
scroll to position [2919, 0]
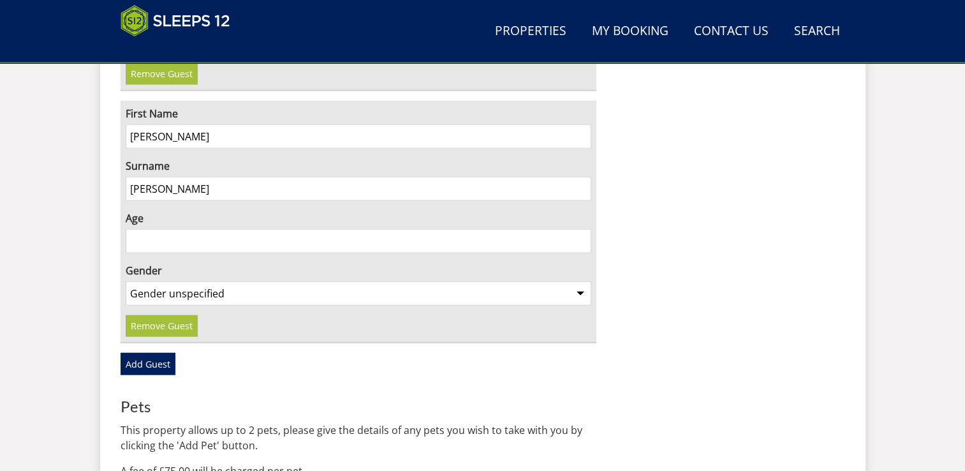
type input "[PERSON_NAME]"
click at [422, 229] on input "Age" at bounding box center [359, 241] width 466 height 24
type input "36"
click at [580, 281] on select "Gender unspecified Gender [DEMOGRAPHIC_DATA] Gender [DEMOGRAPHIC_DATA]" at bounding box center [359, 293] width 466 height 24
select select "gender_[DEMOGRAPHIC_DATA]"
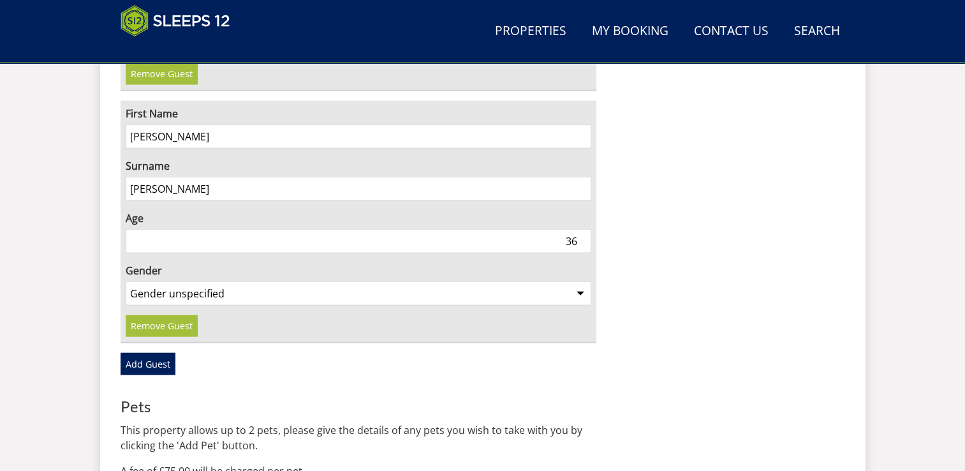
click at [126, 281] on select "Gender unspecified Gender [DEMOGRAPHIC_DATA] Gender [DEMOGRAPHIC_DATA]" at bounding box center [359, 293] width 466 height 24
click at [152, 353] on link "Add Guest" at bounding box center [148, 364] width 55 height 22
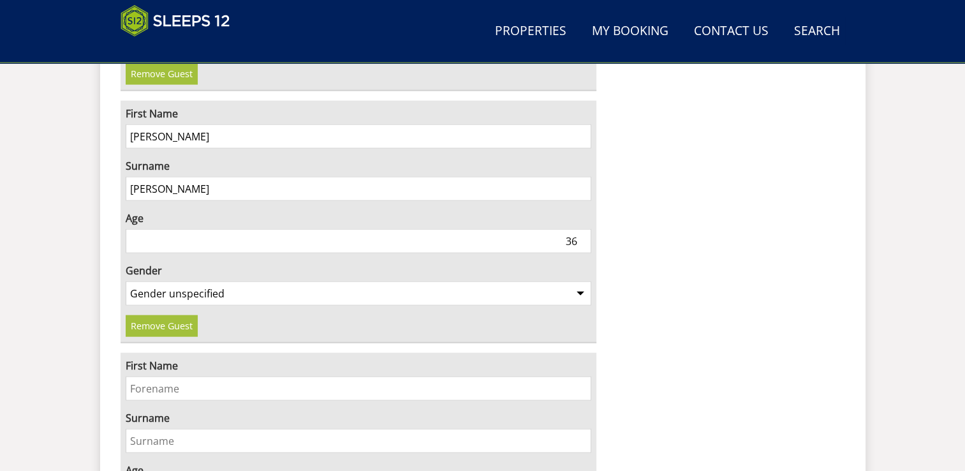
click at [152, 376] on input "First Name" at bounding box center [359, 388] width 466 height 24
type input "[PERSON_NAME]"
click at [154, 429] on input "Surname" at bounding box center [359, 441] width 466 height 24
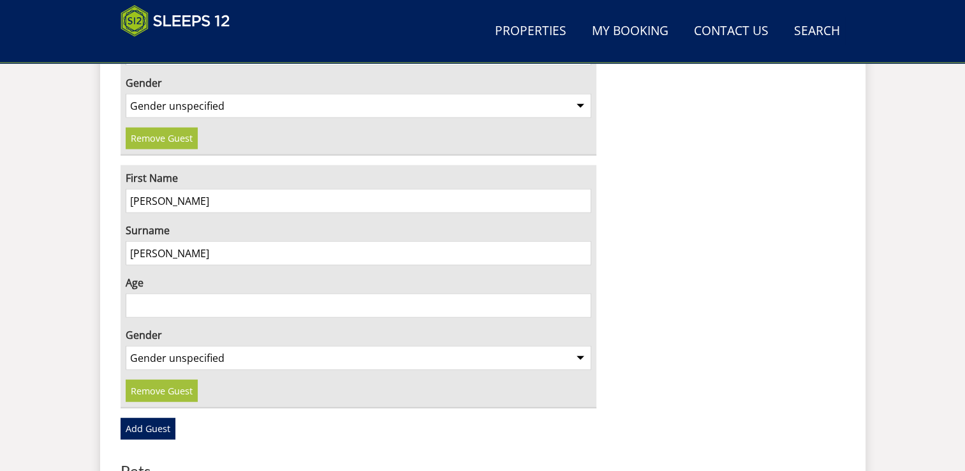
scroll to position [3123, 0]
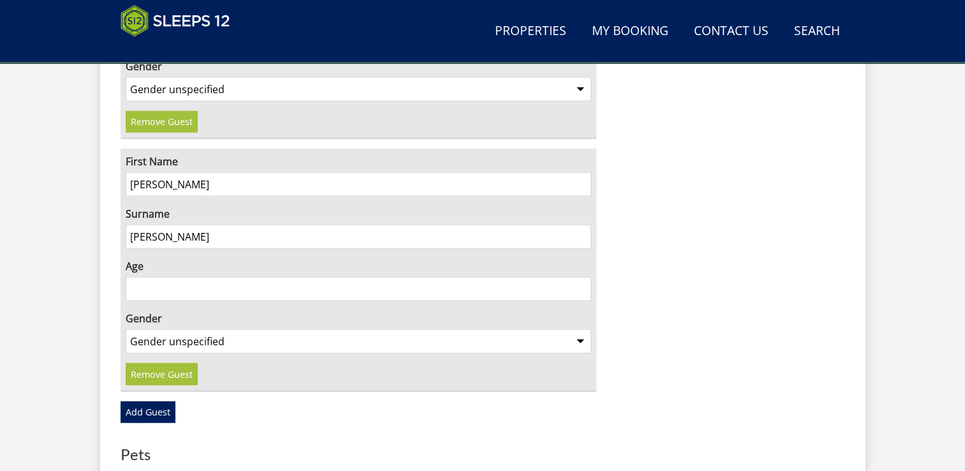
type input "[PERSON_NAME]"
click at [556, 277] on input "Age" at bounding box center [359, 289] width 466 height 24
type input "38"
click at [579, 329] on select "Gender unspecified Gender [DEMOGRAPHIC_DATA] Gender [DEMOGRAPHIC_DATA]" at bounding box center [359, 341] width 466 height 24
select select "gender_[DEMOGRAPHIC_DATA]"
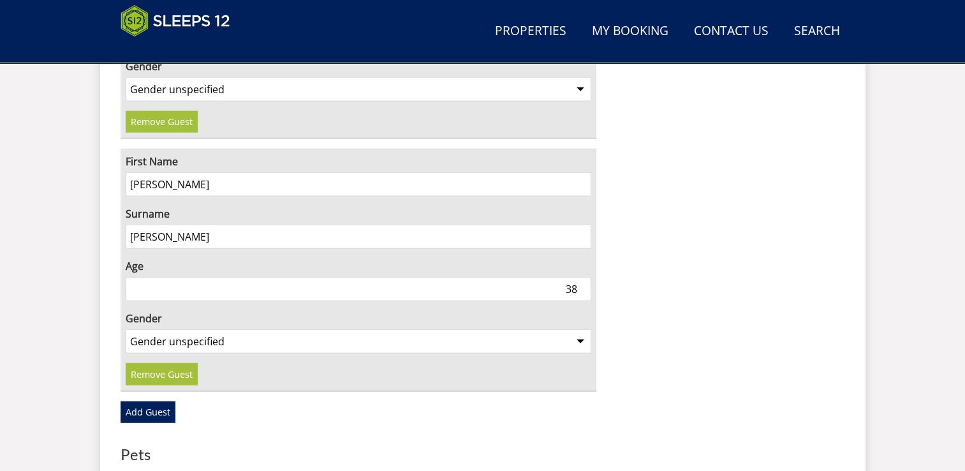
click at [126, 329] on select "Gender unspecified Gender [DEMOGRAPHIC_DATA] Gender [DEMOGRAPHIC_DATA]" at bounding box center [359, 341] width 466 height 24
click at [133, 401] on link "Add Guest" at bounding box center [148, 412] width 55 height 22
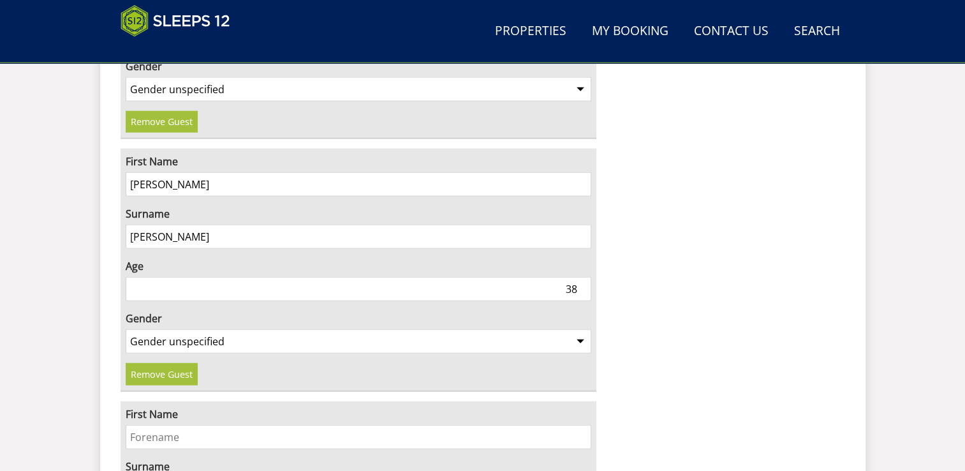
click at [133, 406] on label "First Name" at bounding box center [359, 413] width 466 height 15
click at [133, 425] on input "First Name" at bounding box center [359, 437] width 466 height 24
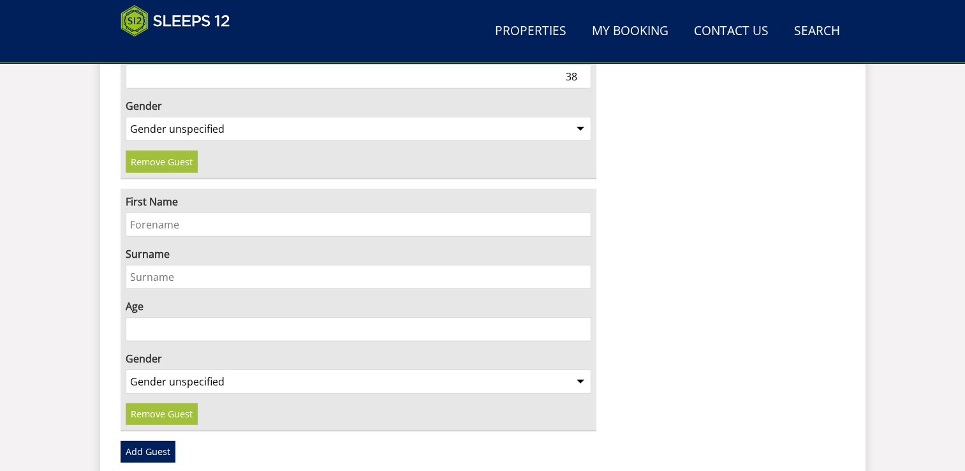
scroll to position [3378, 0]
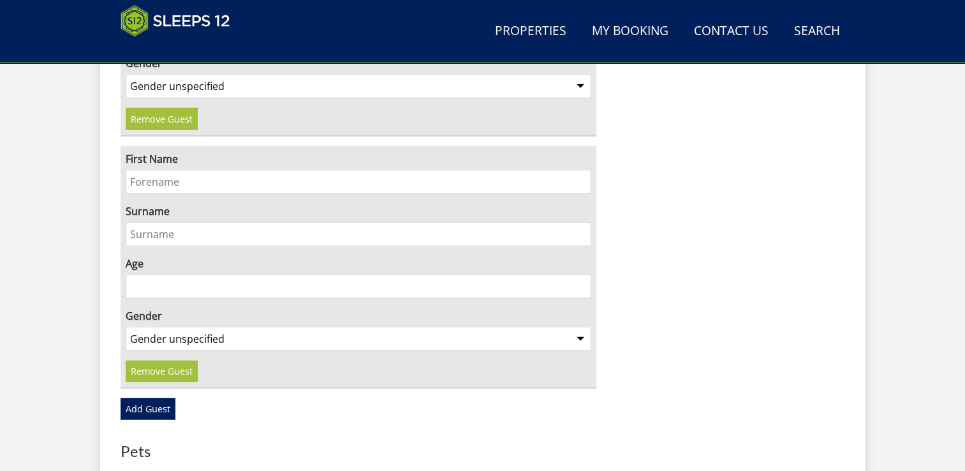
click at [204, 170] on input "First Name" at bounding box center [359, 182] width 466 height 24
type input "[PERSON_NAME]"
click at [193, 222] on input "Surname" at bounding box center [359, 234] width 466 height 24
click at [143, 222] on input "[PERSON_NAME]" at bounding box center [359, 234] width 466 height 24
type input "[PERSON_NAME]"
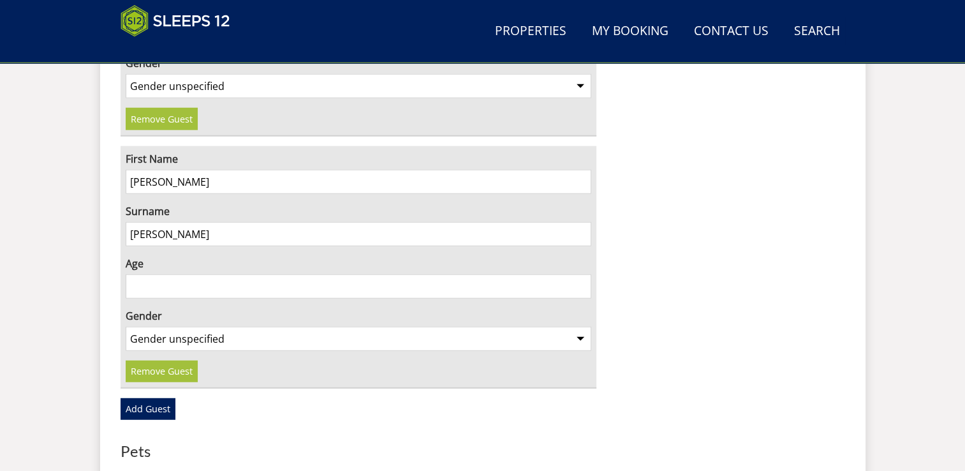
click at [143, 274] on input "Age" at bounding box center [359, 286] width 466 height 24
type input "13"
click at [582, 327] on select "Gender unspecified Gender [DEMOGRAPHIC_DATA] Gender [DEMOGRAPHIC_DATA]" at bounding box center [359, 339] width 466 height 24
select select "gender_[DEMOGRAPHIC_DATA]"
click at [126, 327] on select "Gender unspecified Gender [DEMOGRAPHIC_DATA] Gender [DEMOGRAPHIC_DATA]" at bounding box center [359, 339] width 466 height 24
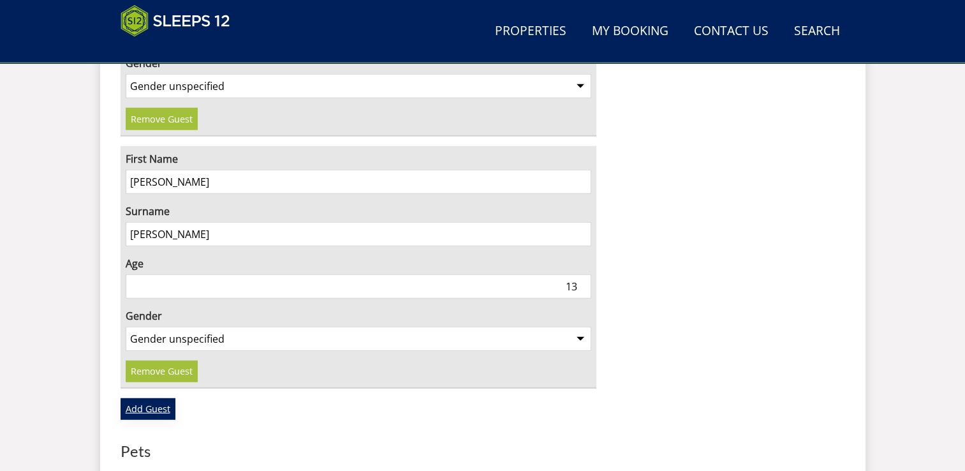
click at [149, 398] on link "Add Guest" at bounding box center [148, 409] width 55 height 22
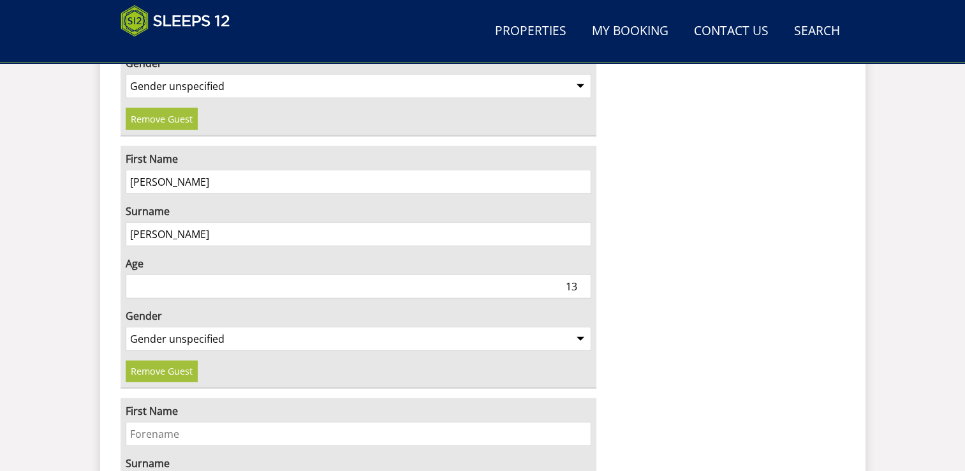
click at [147, 422] on input "First Name" at bounding box center [359, 434] width 466 height 24
type input "[PERSON_NAME]"
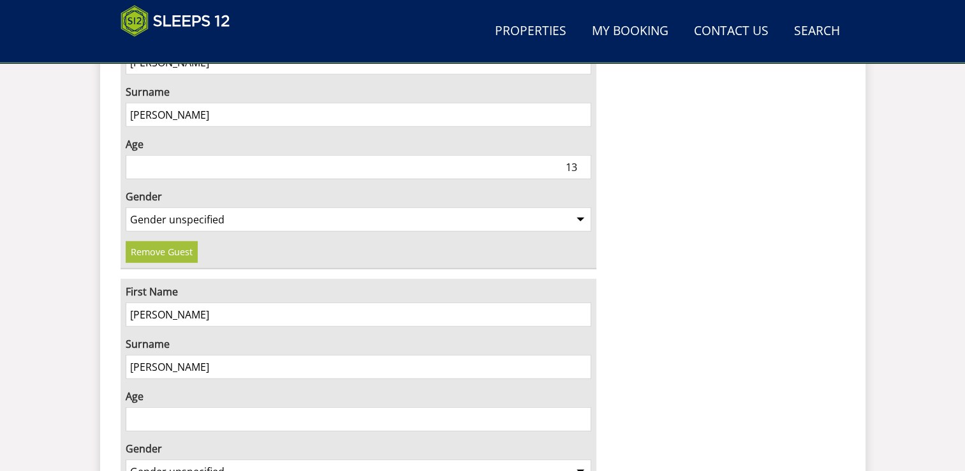
scroll to position [3607, 0]
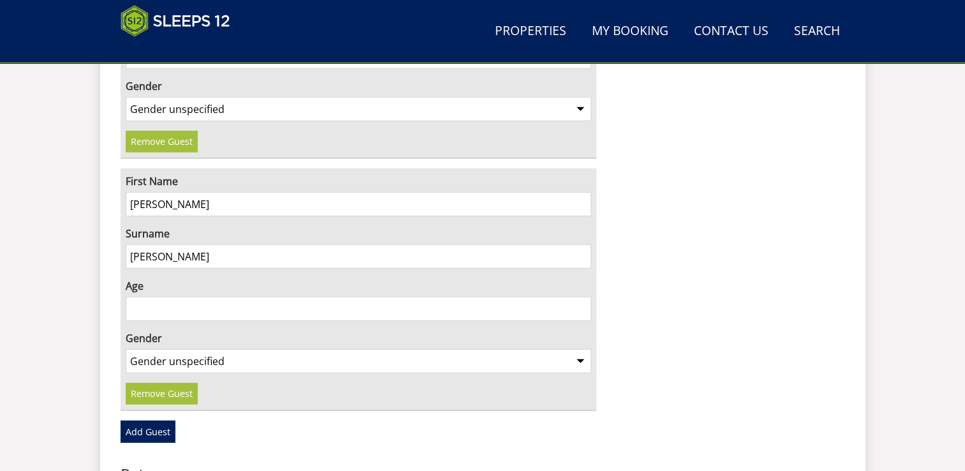
type input "[PERSON_NAME]"
click at [542, 297] on input "Age" at bounding box center [359, 309] width 466 height 24
type input "11"
click at [583, 349] on select "Gender unspecified Gender [DEMOGRAPHIC_DATA] Gender [DEMOGRAPHIC_DATA]" at bounding box center [359, 361] width 466 height 24
select select "gender_[DEMOGRAPHIC_DATA]"
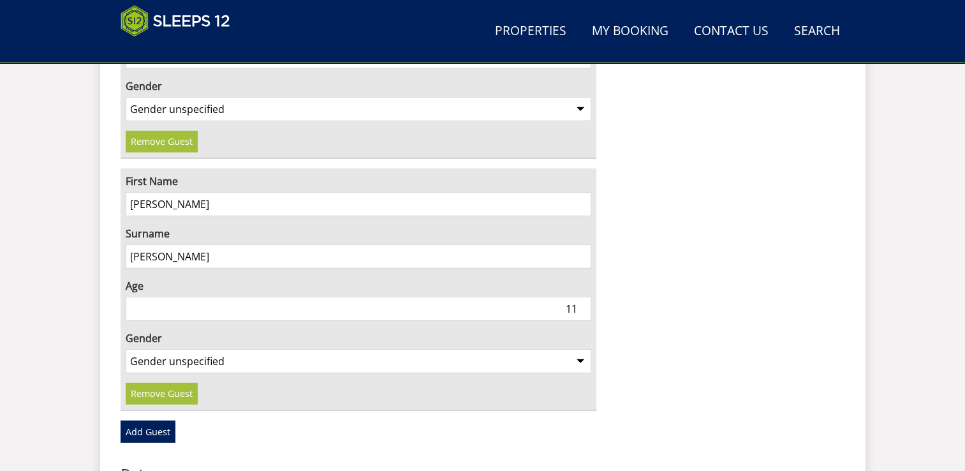
click at [126, 349] on select "Gender unspecified Gender [DEMOGRAPHIC_DATA] Gender [DEMOGRAPHIC_DATA]" at bounding box center [359, 361] width 466 height 24
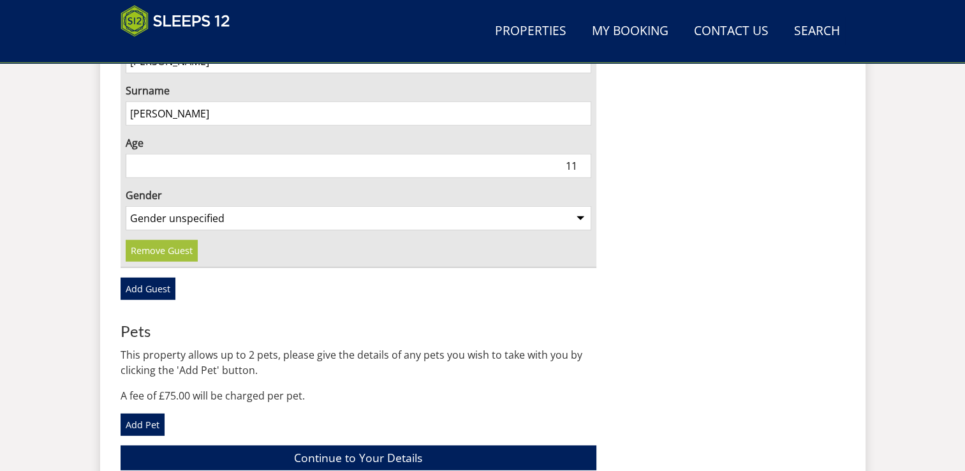
scroll to position [3776, 0]
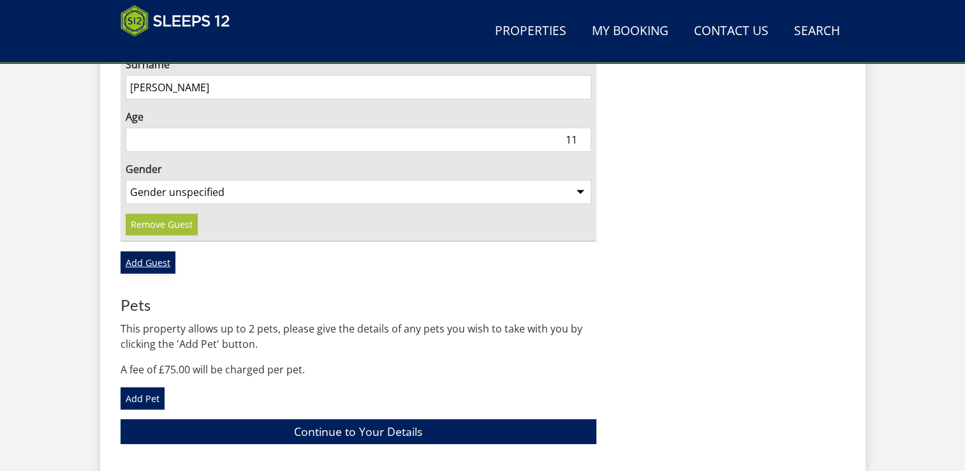
click at [165, 251] on link "Add Guest" at bounding box center [148, 262] width 55 height 22
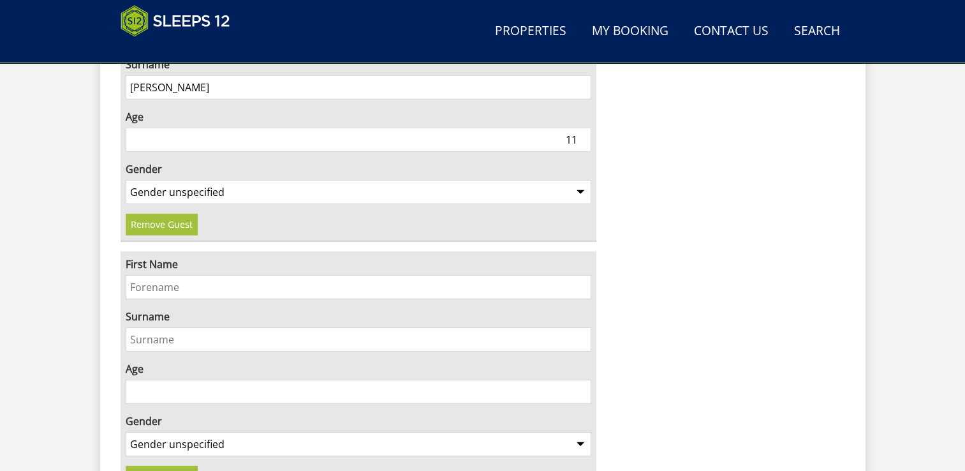
click at [169, 275] on input "First Name" at bounding box center [359, 287] width 466 height 24
type input "[PERSON_NAME]"
click at [225, 327] on input "Surname" at bounding box center [359, 339] width 466 height 24
type input "[PERSON_NAME]"
click at [214, 379] on input "Age" at bounding box center [359, 391] width 466 height 24
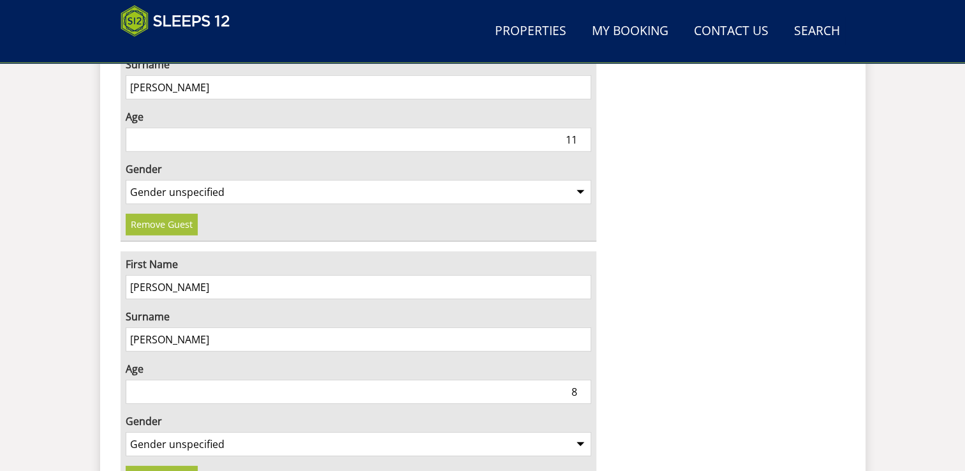
type input "8"
click at [579, 432] on select "Gender unspecified Gender [DEMOGRAPHIC_DATA] Gender [DEMOGRAPHIC_DATA]" at bounding box center [359, 444] width 466 height 24
select select "gender_[DEMOGRAPHIC_DATA]"
click at [126, 432] on select "Gender unspecified Gender [DEMOGRAPHIC_DATA] Gender [DEMOGRAPHIC_DATA]" at bounding box center [359, 444] width 466 height 24
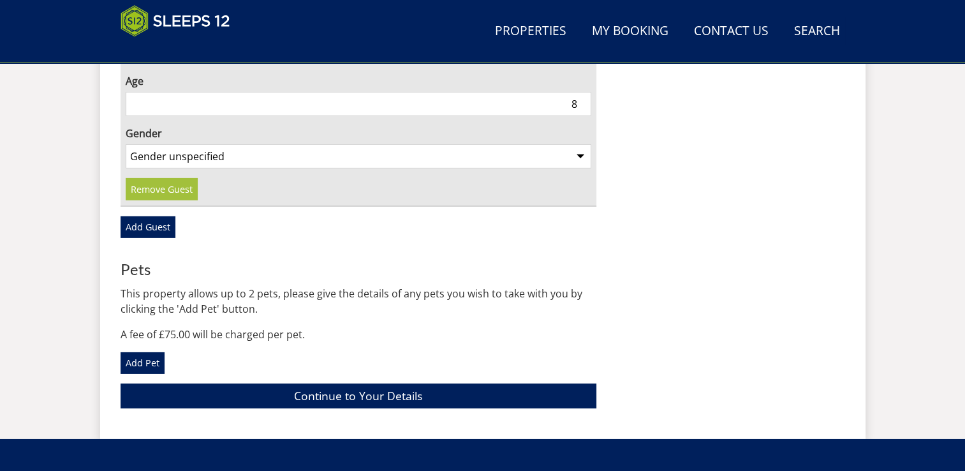
scroll to position [4070, 0]
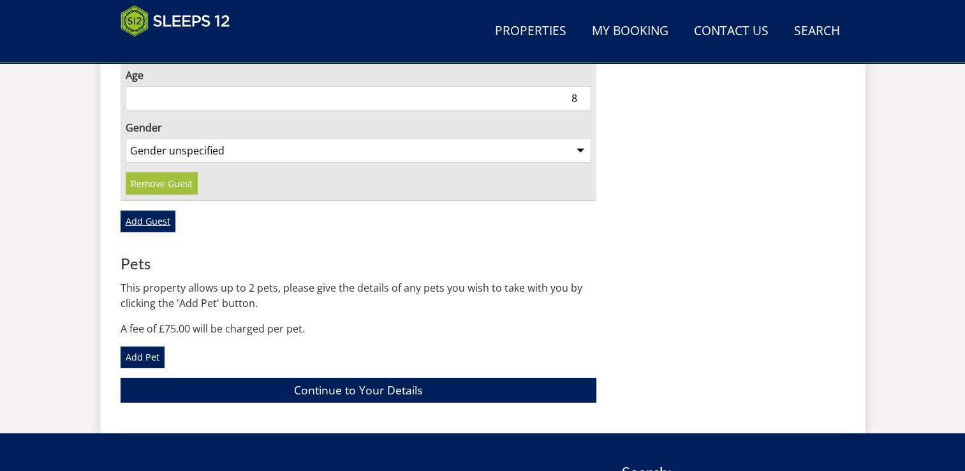
click at [133, 210] on link "Add Guest" at bounding box center [148, 221] width 55 height 22
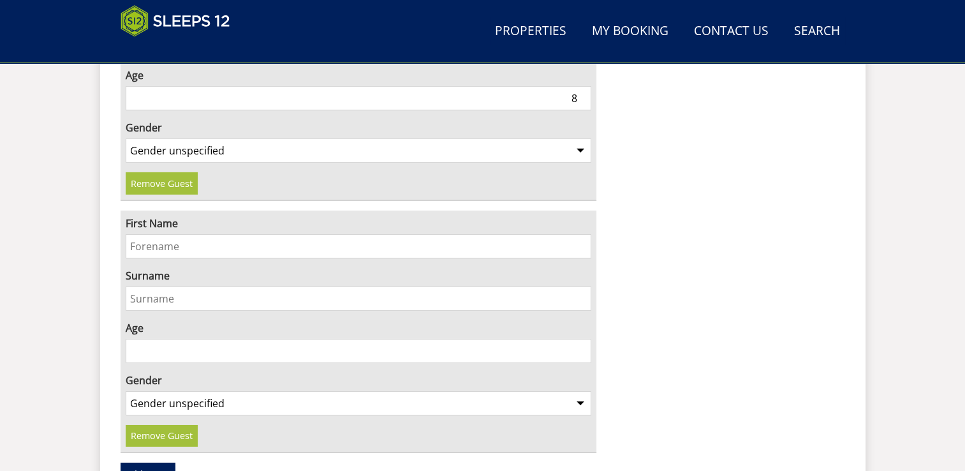
click at [137, 234] on input "First Name" at bounding box center [359, 246] width 466 height 24
type input "[PERSON_NAME]"
click at [138, 286] on input "Surname" at bounding box center [359, 298] width 466 height 24
type input "[PERSON_NAME]"
click at [147, 339] on input "Age" at bounding box center [359, 351] width 466 height 24
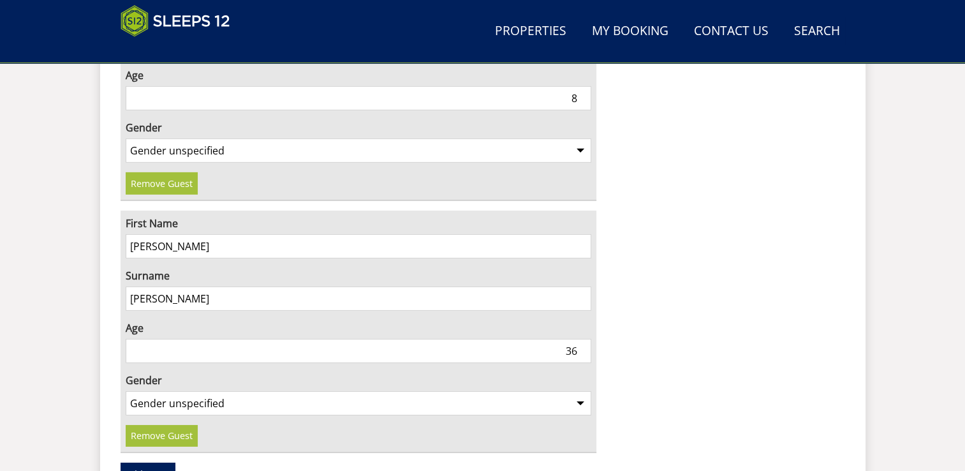
type input "36"
click at [579, 391] on select "Gender unspecified Gender [DEMOGRAPHIC_DATA] Gender [DEMOGRAPHIC_DATA]" at bounding box center [359, 403] width 466 height 24
select select "gender_[DEMOGRAPHIC_DATA]"
click at [126, 391] on select "Gender unspecified Gender [DEMOGRAPHIC_DATA] Gender [DEMOGRAPHIC_DATA]" at bounding box center [359, 403] width 466 height 24
click at [152, 462] on link "Add Guest" at bounding box center [148, 473] width 55 height 22
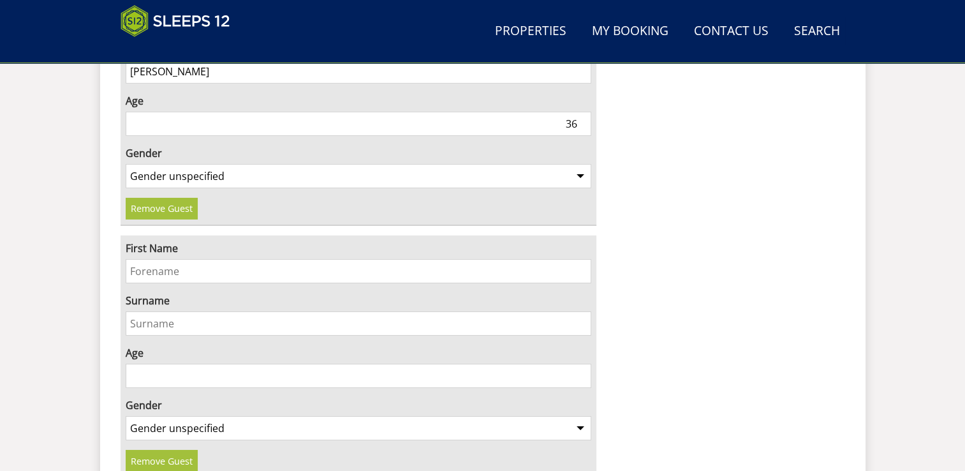
scroll to position [4358, 0]
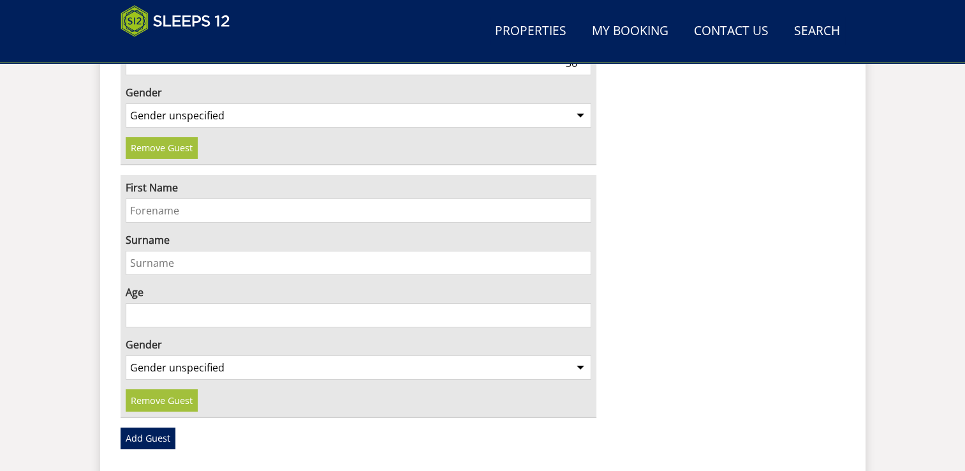
click at [184, 198] on input "First Name" at bounding box center [359, 210] width 466 height 24
type input "[PERSON_NAME]"
click at [176, 251] on input "Surname" at bounding box center [359, 263] width 466 height 24
type input "[PERSON_NAME]"
click at [296, 303] on input "Age" at bounding box center [359, 315] width 466 height 24
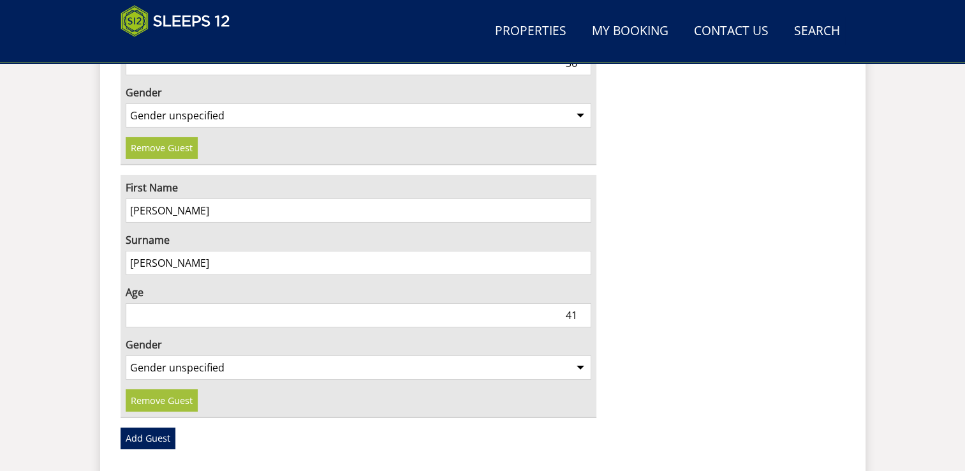
type input "41"
click at [582, 355] on select "Gender unspecified Gender [DEMOGRAPHIC_DATA] Gender [DEMOGRAPHIC_DATA]" at bounding box center [359, 367] width 466 height 24
select select "gender_[DEMOGRAPHIC_DATA]"
click at [126, 355] on select "Gender unspecified Gender [DEMOGRAPHIC_DATA] Gender [DEMOGRAPHIC_DATA]" at bounding box center [359, 367] width 466 height 24
click at [153, 427] on link "Add Guest" at bounding box center [148, 438] width 55 height 22
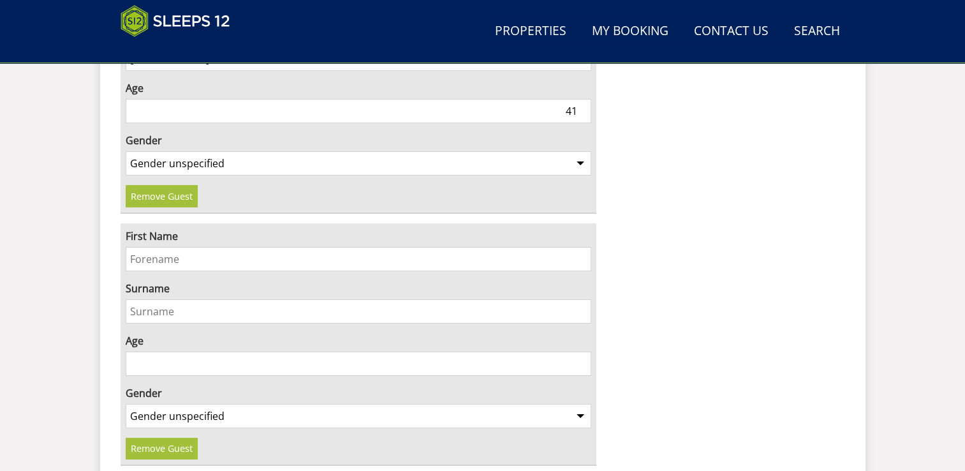
scroll to position [4570, 0]
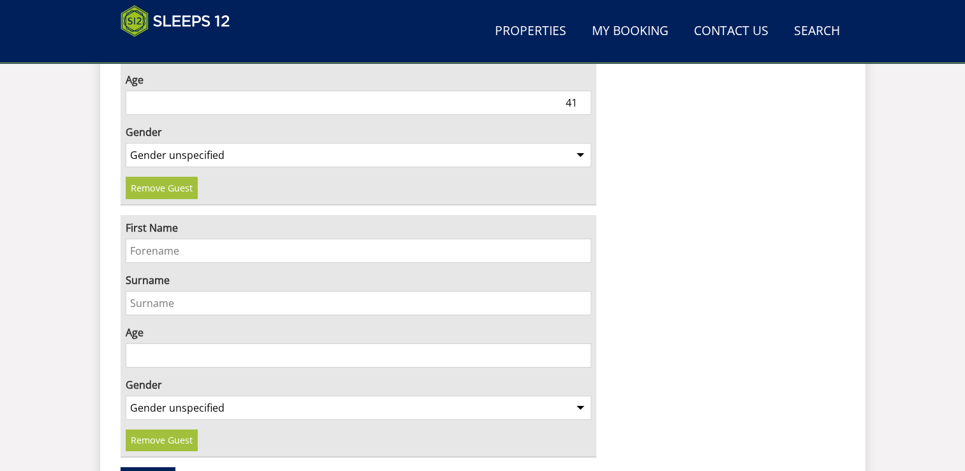
click at [179, 239] on input "First Name" at bounding box center [359, 251] width 466 height 24
type input "Olly"
click at [171, 291] on input "Surname" at bounding box center [359, 303] width 466 height 24
type input "[PERSON_NAME]"
click at [521, 343] on input "Age" at bounding box center [359, 355] width 466 height 24
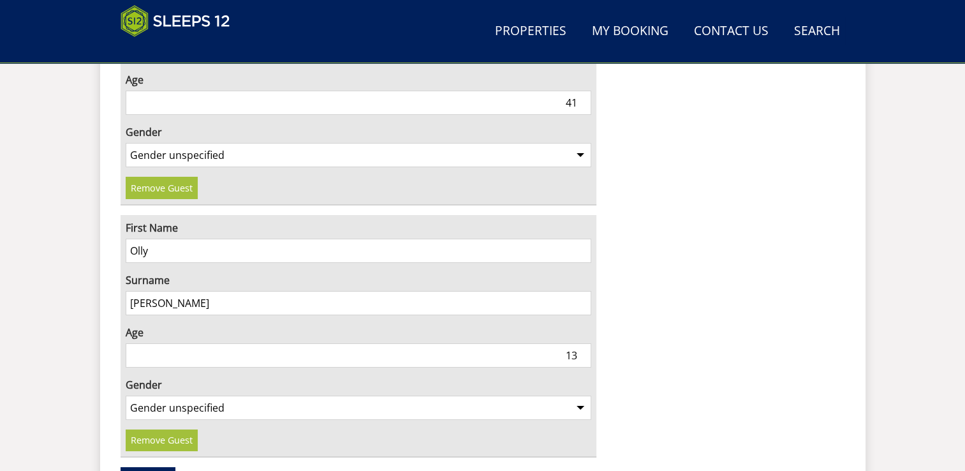
type input "13"
click at [580, 395] on select "Gender unspecified Gender [DEMOGRAPHIC_DATA] Gender [DEMOGRAPHIC_DATA]" at bounding box center [359, 407] width 466 height 24
select select "gender_[DEMOGRAPHIC_DATA]"
click at [126, 395] on select "Gender unspecified Gender [DEMOGRAPHIC_DATA] Gender [DEMOGRAPHIC_DATA]" at bounding box center [359, 407] width 466 height 24
click at [161, 467] on link "Add Guest" at bounding box center [148, 478] width 55 height 22
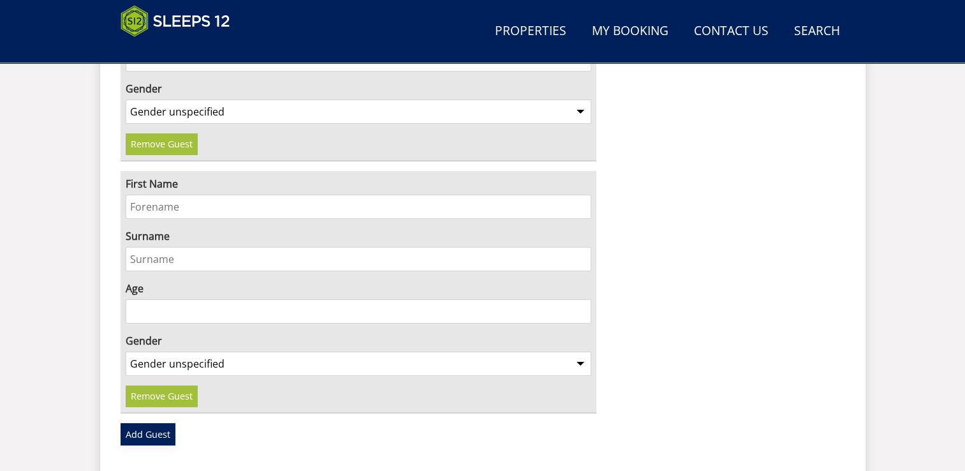
scroll to position [4912, 0]
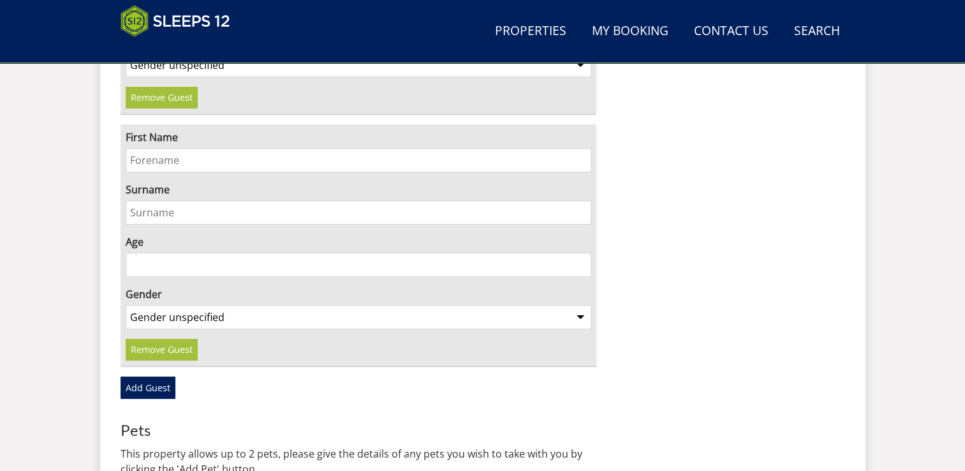
click at [235, 148] on input "First Name" at bounding box center [359, 160] width 466 height 24
type input "[PERSON_NAME]"
click at [228, 200] on input "Surname" at bounding box center [359, 212] width 466 height 24
type input "[PERSON_NAME]"
click at [428, 253] on input "Age" at bounding box center [359, 265] width 466 height 24
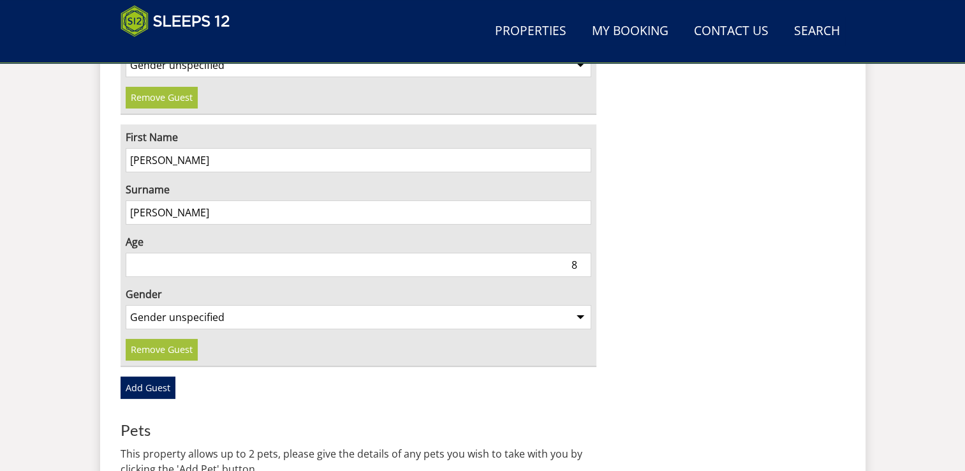
type input "8"
click at [580, 305] on select "Gender unspecified Gender [DEMOGRAPHIC_DATA] Gender [DEMOGRAPHIC_DATA]" at bounding box center [359, 317] width 466 height 24
select select "gender_[DEMOGRAPHIC_DATA]"
click at [126, 305] on select "Gender unspecified Gender [DEMOGRAPHIC_DATA] Gender [DEMOGRAPHIC_DATA]" at bounding box center [359, 317] width 466 height 24
click at [158, 376] on link "Add Guest" at bounding box center [148, 387] width 55 height 22
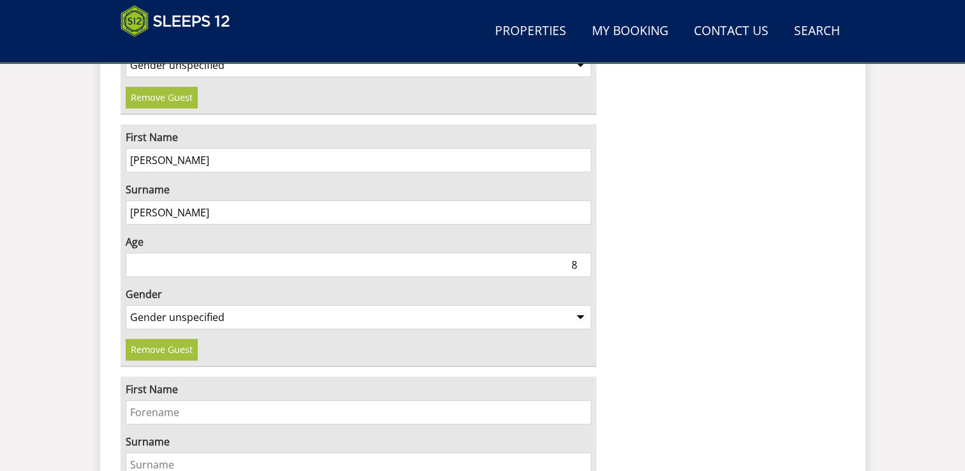
click at [163, 400] on input "First Name" at bounding box center [359, 412] width 466 height 24
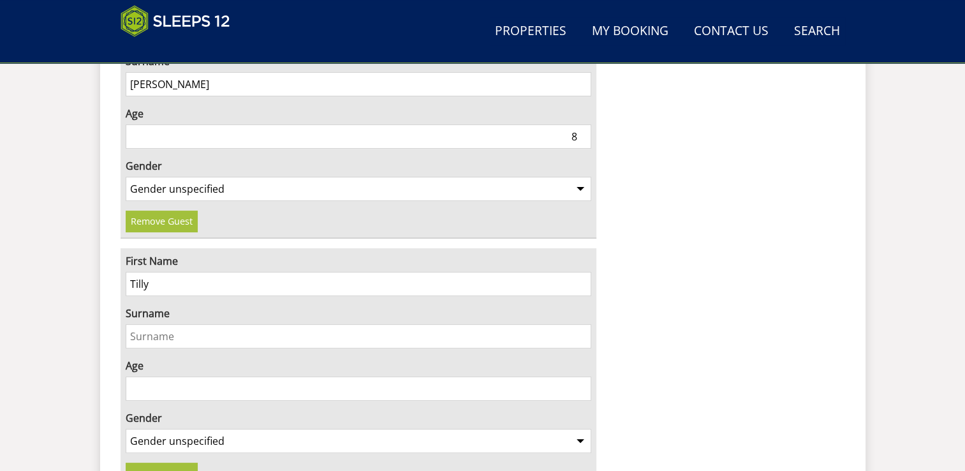
scroll to position [5082, 0]
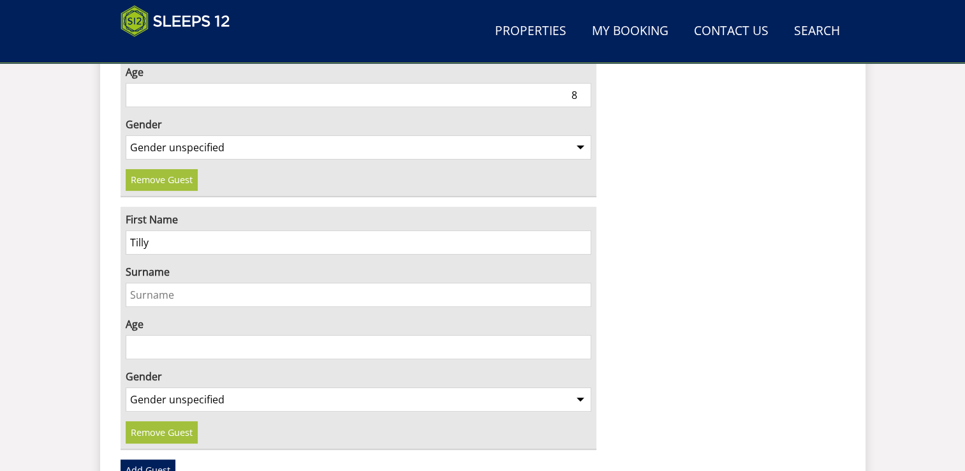
type input "Tilly"
click at [252, 283] on input "Surname" at bounding box center [359, 295] width 466 height 24
type input "[PERSON_NAME]"
click at [395, 335] on input "Age" at bounding box center [359, 347] width 466 height 24
type input "2"
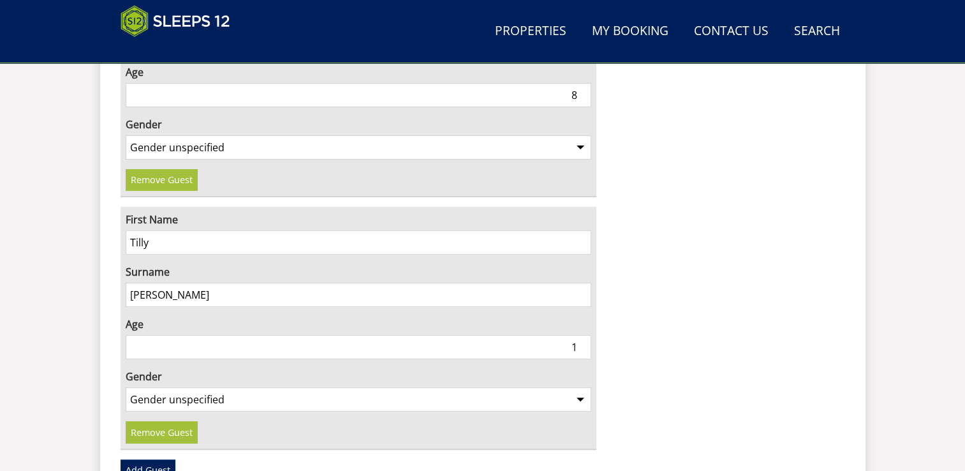
type input "1"
click at [580, 387] on select "Gender unspecified Gender [DEMOGRAPHIC_DATA] Gender [DEMOGRAPHIC_DATA]" at bounding box center [359, 399] width 466 height 24
select select "gender_[DEMOGRAPHIC_DATA]"
click at [126, 387] on select "Gender unspecified Gender [DEMOGRAPHIC_DATA] Gender [DEMOGRAPHIC_DATA]" at bounding box center [359, 399] width 466 height 24
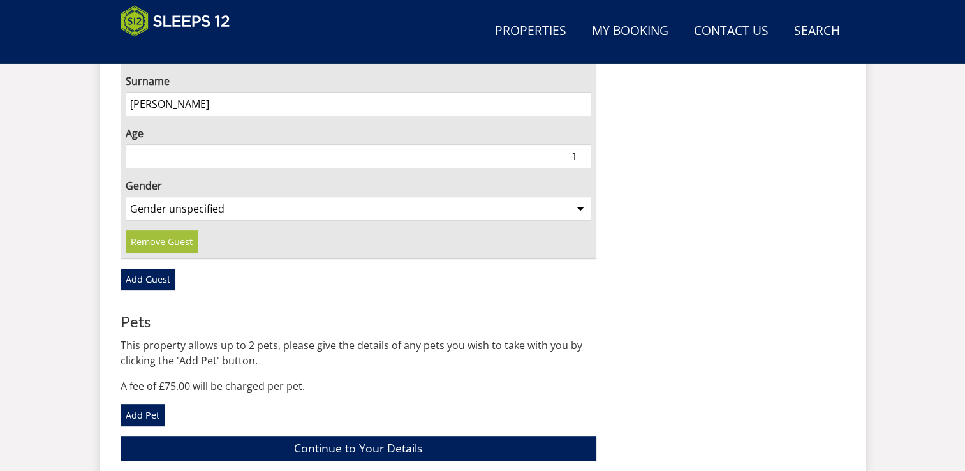
scroll to position [5280, 0]
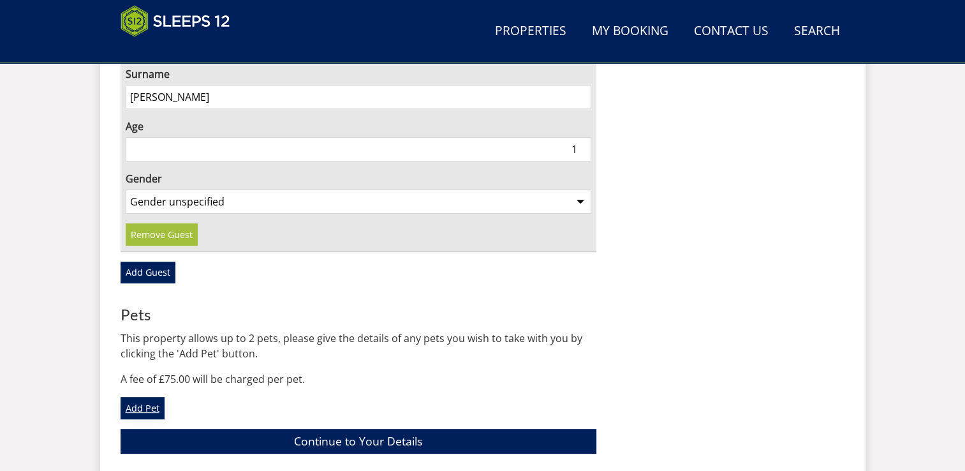
click at [146, 397] on link "Add Pet" at bounding box center [143, 408] width 44 height 22
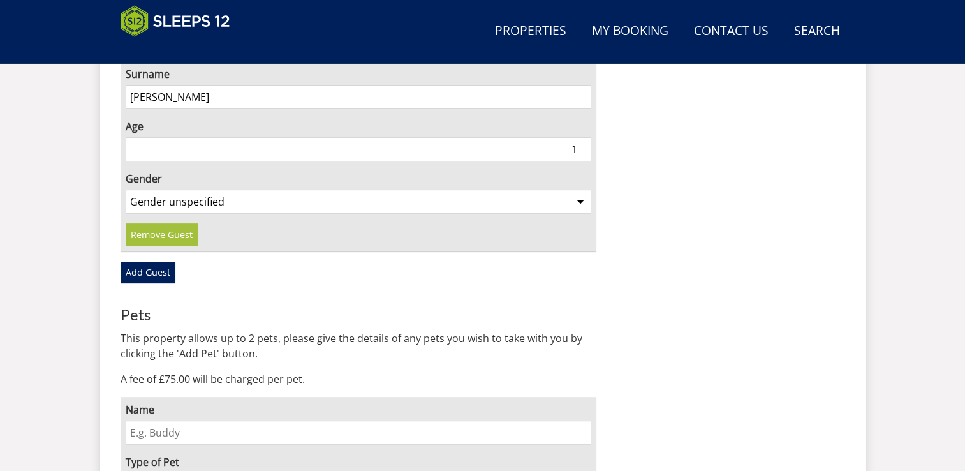
click at [150, 420] on input "Name" at bounding box center [359, 432] width 466 height 24
type input "[PERSON_NAME]"
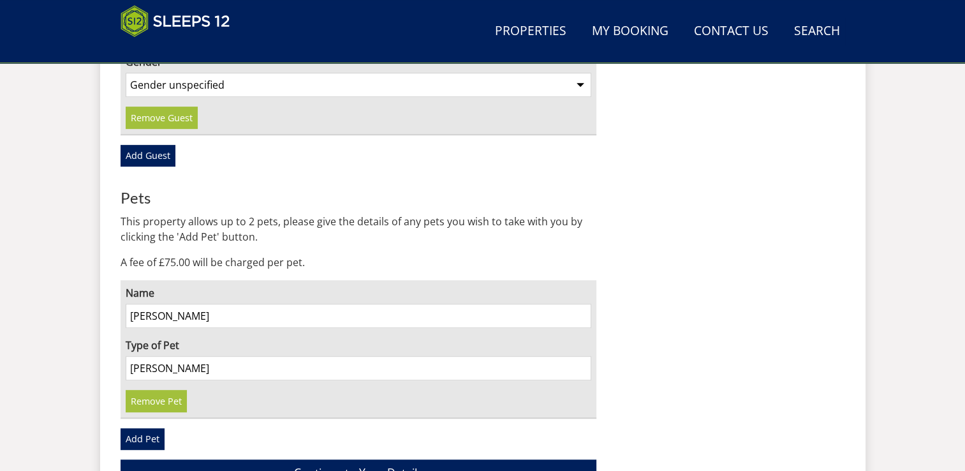
scroll to position [5425, 0]
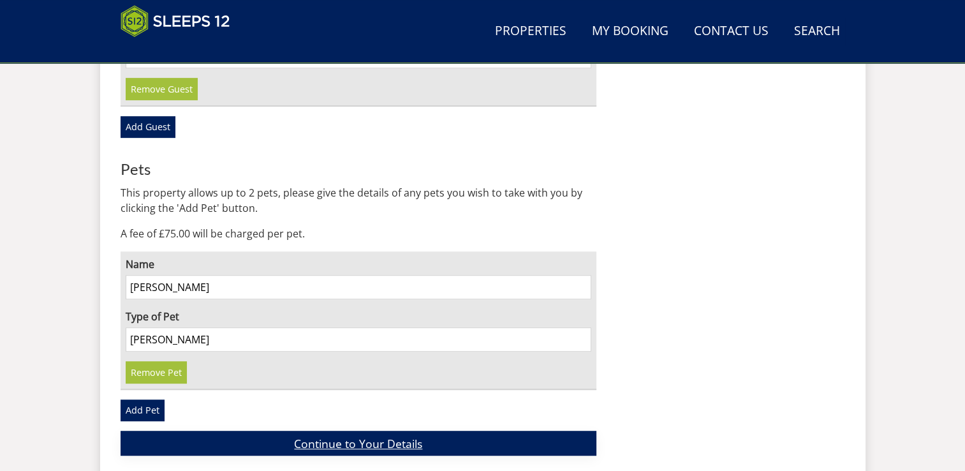
type input "[PERSON_NAME]"
click at [443, 431] on link "Continue to Your Details" at bounding box center [359, 443] width 476 height 25
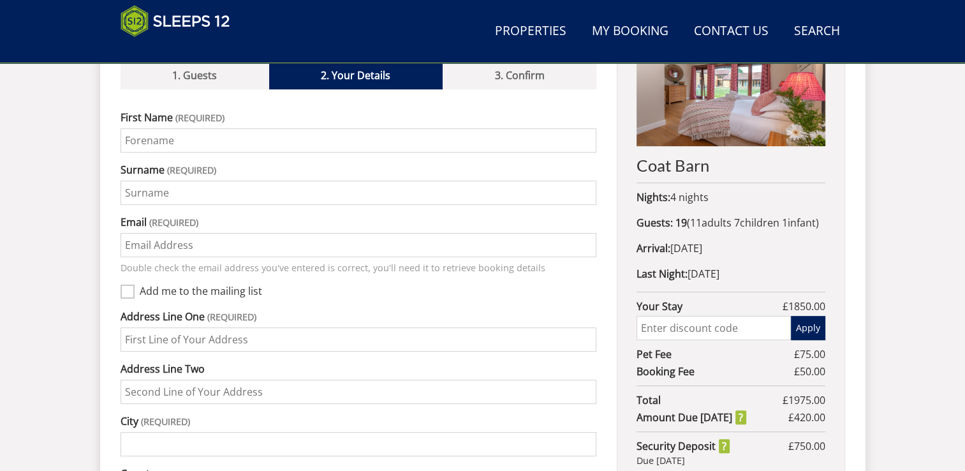
scroll to position [547, 0]
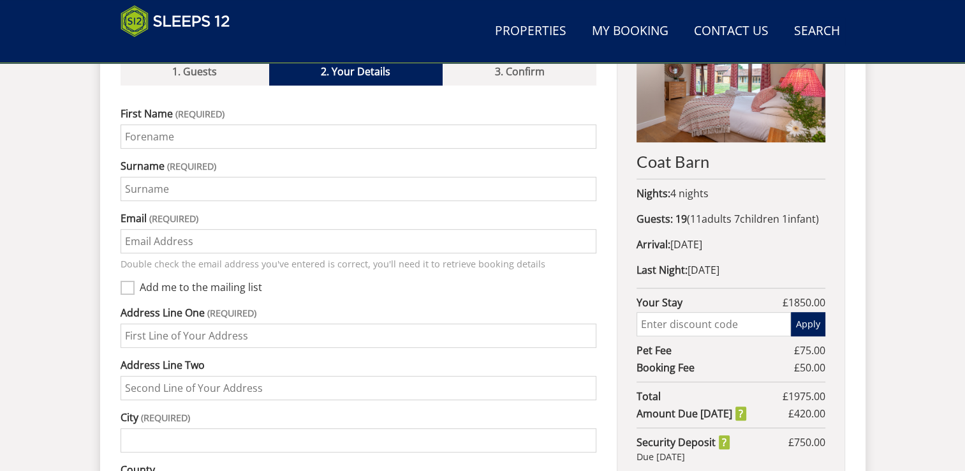
click at [145, 124] on input "First Name" at bounding box center [359, 136] width 476 height 24
type input "[PERSON_NAME]"
click at [138, 177] on input "Surname" at bounding box center [359, 189] width 476 height 24
type input "[PERSON_NAME]"
click at [136, 229] on input "Email" at bounding box center [359, 241] width 476 height 24
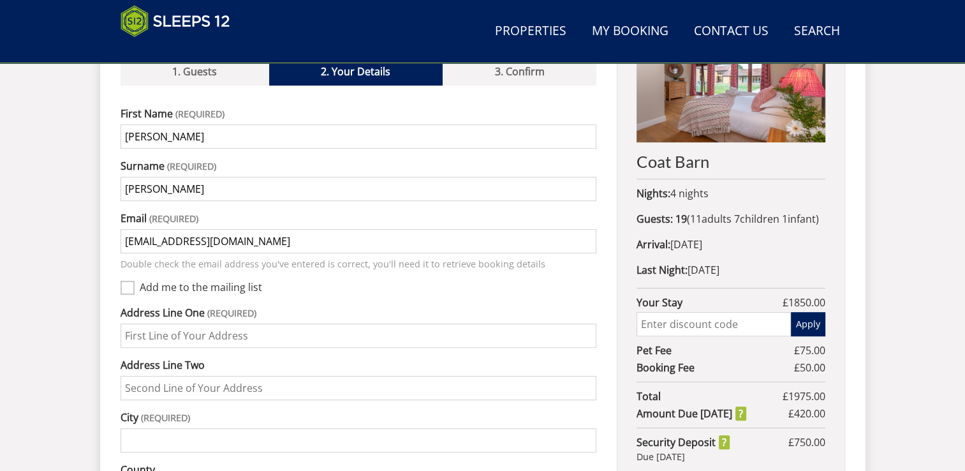
type input "[EMAIL_ADDRESS][DOMAIN_NAME]"
click at [330, 281] on label "Add me to the mailing list" at bounding box center [368, 288] width 457 height 14
click at [135, 281] on input "Add me to the mailing list" at bounding box center [128, 288] width 14 height 14
click at [330, 281] on label "Add me to the mailing list" at bounding box center [368, 288] width 457 height 14
click at [135, 281] on input "Add me to the mailing list" at bounding box center [128, 288] width 14 height 14
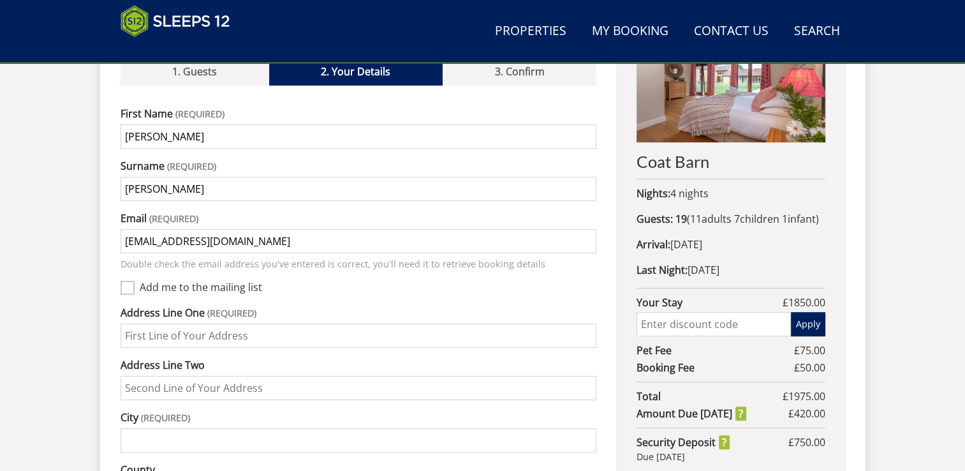
click at [330, 281] on label "Add me to the mailing list" at bounding box center [368, 288] width 457 height 14
click at [135, 281] on input "Add me to the mailing list" at bounding box center [128, 288] width 14 height 14
click at [330, 281] on label "Add me to the mailing list" at bounding box center [368, 288] width 457 height 14
click at [135, 281] on input "Add me to the mailing list" at bounding box center [128, 288] width 14 height 14
checkbox input "false"
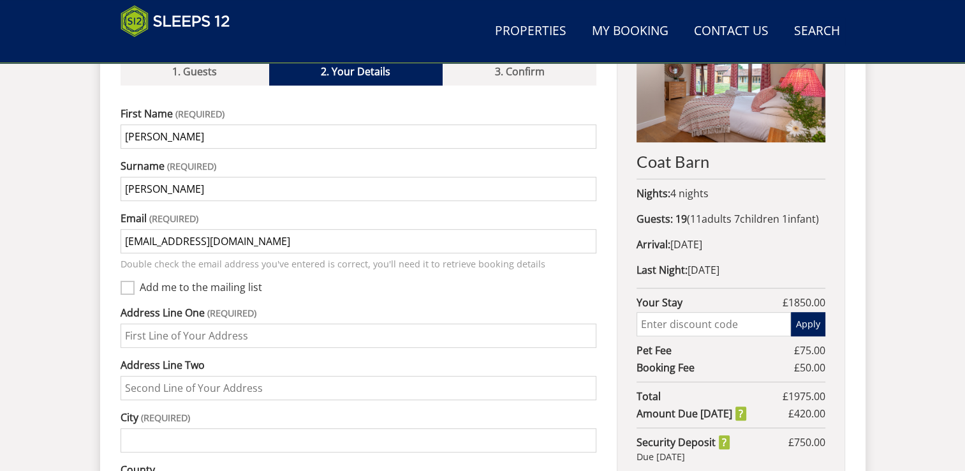
click at [305, 323] on input "Address Line One" at bounding box center [359, 335] width 476 height 24
type input "598"
click at [137, 376] on input "Address Line Two" at bounding box center [359, 388] width 476 height 24
type input "Closworth"
click at [231, 428] on input "City" at bounding box center [359, 440] width 476 height 24
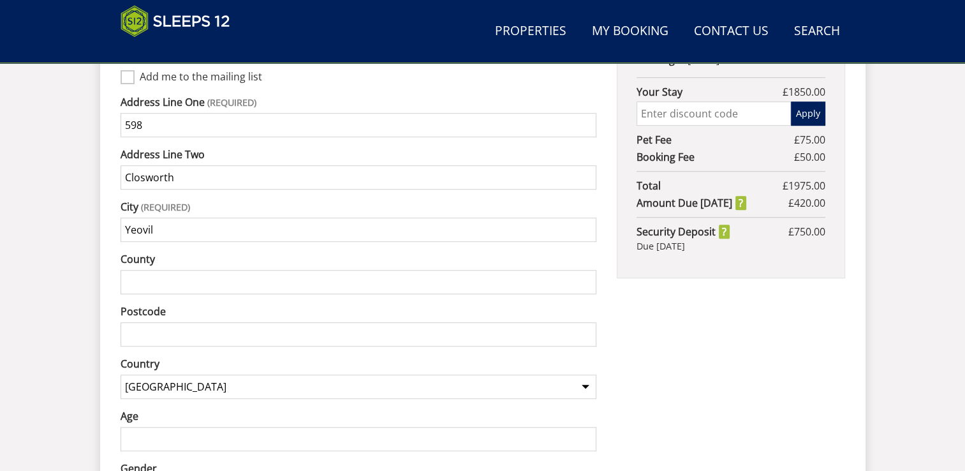
scroll to position [759, 0]
type input "Yeovil"
click at [188, 268] on input "County" at bounding box center [359, 280] width 476 height 24
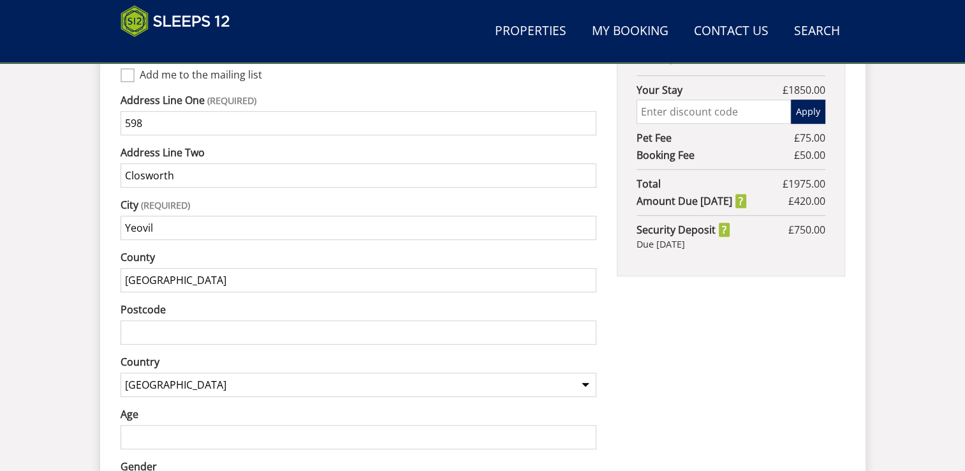
type input "[GEOGRAPHIC_DATA]"
click at [170, 320] on input "Postcode" at bounding box center [359, 332] width 476 height 24
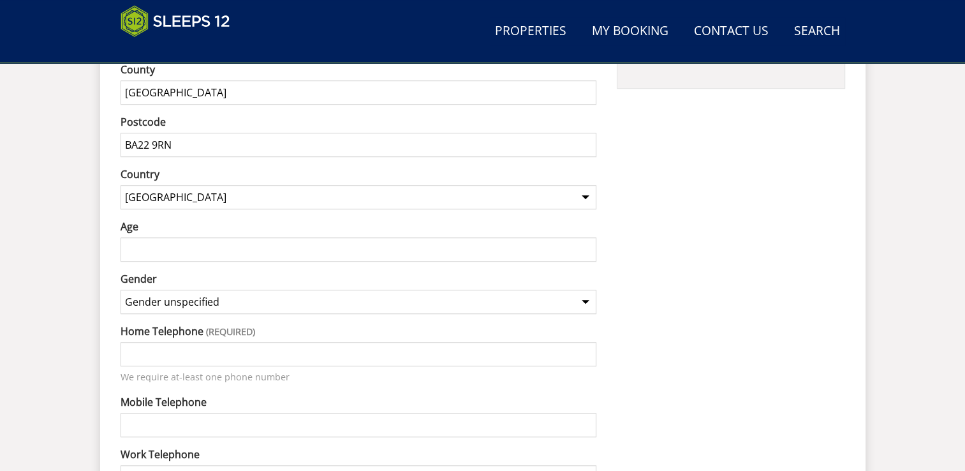
scroll to position [948, 0]
type input "BA22 9RN"
click at [557, 235] on input "Age" at bounding box center [359, 247] width 476 height 24
type input "58"
click at [587, 288] on select "Gender unspecified Gender [DEMOGRAPHIC_DATA] Gender [DEMOGRAPHIC_DATA]" at bounding box center [359, 300] width 476 height 24
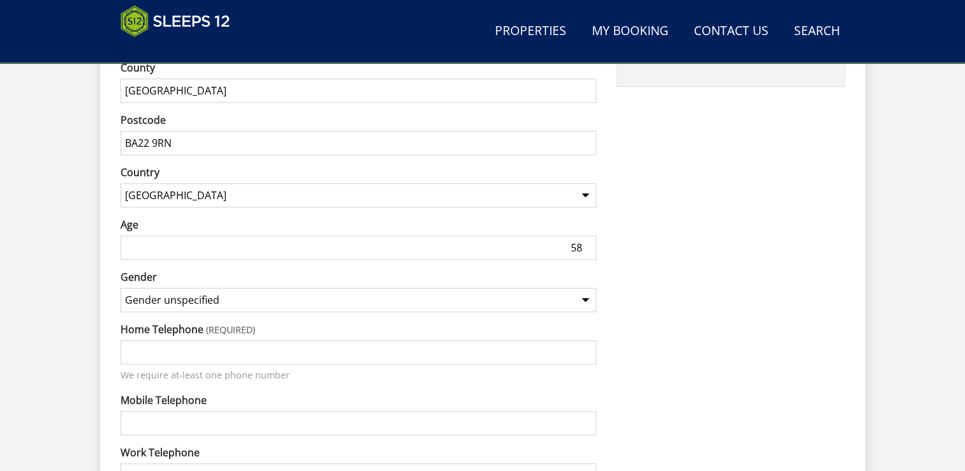
select select "gender_[DEMOGRAPHIC_DATA]"
click at [121, 288] on select "Gender unspecified Gender [DEMOGRAPHIC_DATA] Gender [DEMOGRAPHIC_DATA]" at bounding box center [359, 300] width 476 height 24
click at [232, 411] on input "Mobile Telephone" at bounding box center [359, 423] width 476 height 24
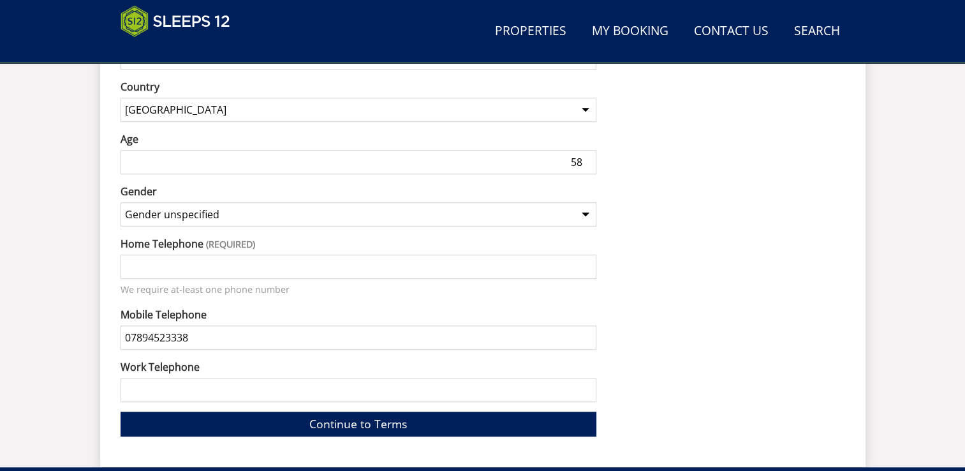
scroll to position [1044, 0]
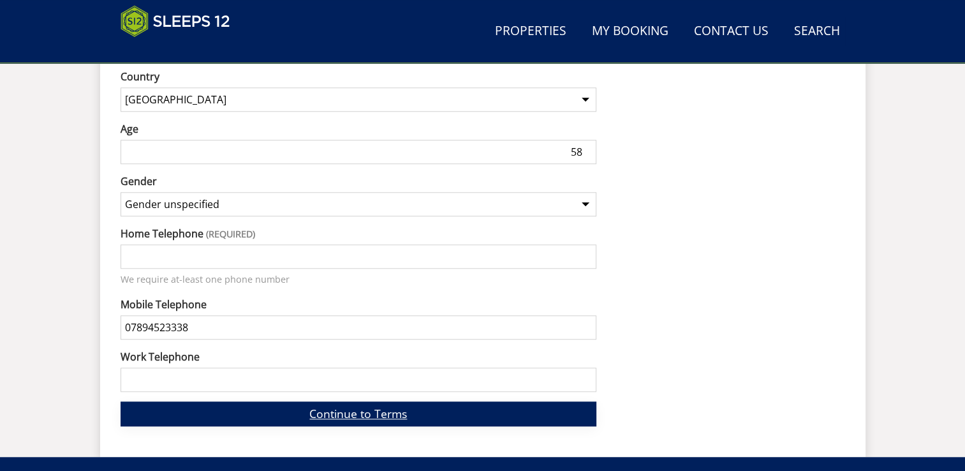
type input "07894523338"
click at [350, 401] on link "Continue to Terms" at bounding box center [359, 413] width 476 height 25
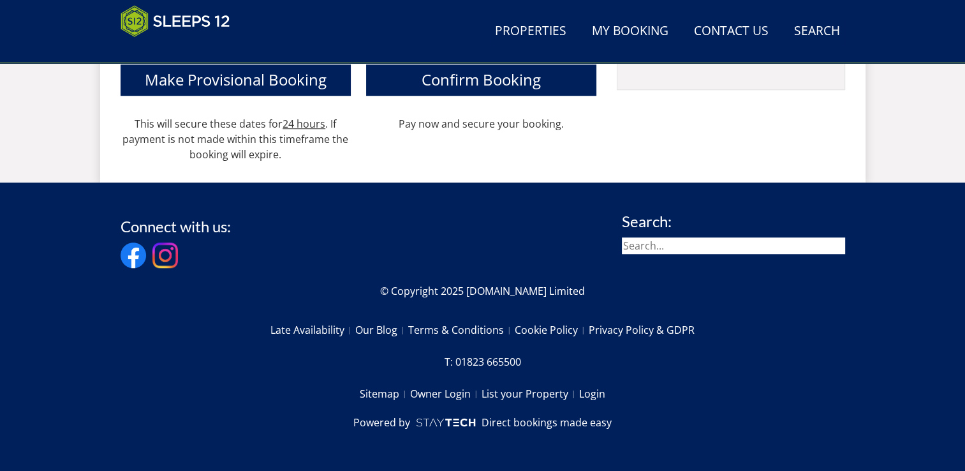
scroll to position [548, 0]
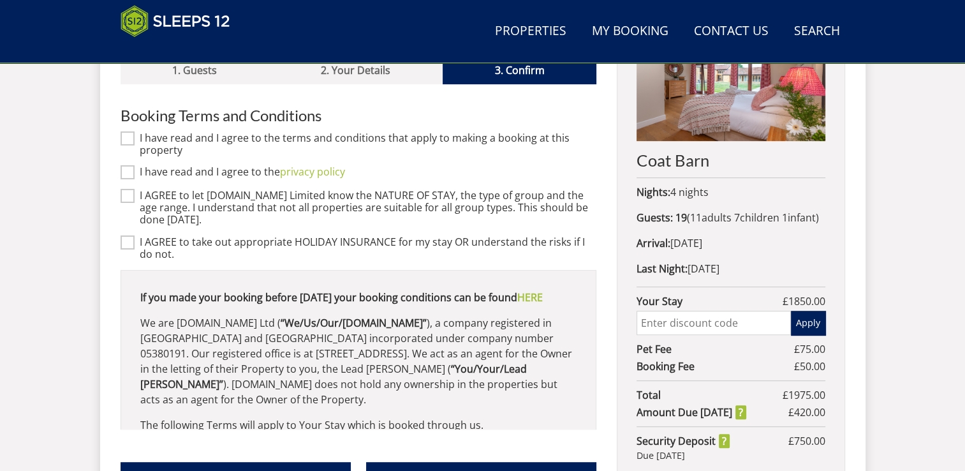
click at [125, 131] on input "I have read and I agree to the terms and conditions that apply to making a book…" at bounding box center [128, 138] width 14 height 14
checkbox input "true"
click at [129, 165] on input "I have read and I agree to the privacy policy" at bounding box center [128, 172] width 14 height 14
checkbox input "true"
click at [128, 189] on input "I AGREE to let [DOMAIN_NAME] Limited know the NATURE OF STAY, the type of group…" at bounding box center [128, 196] width 14 height 14
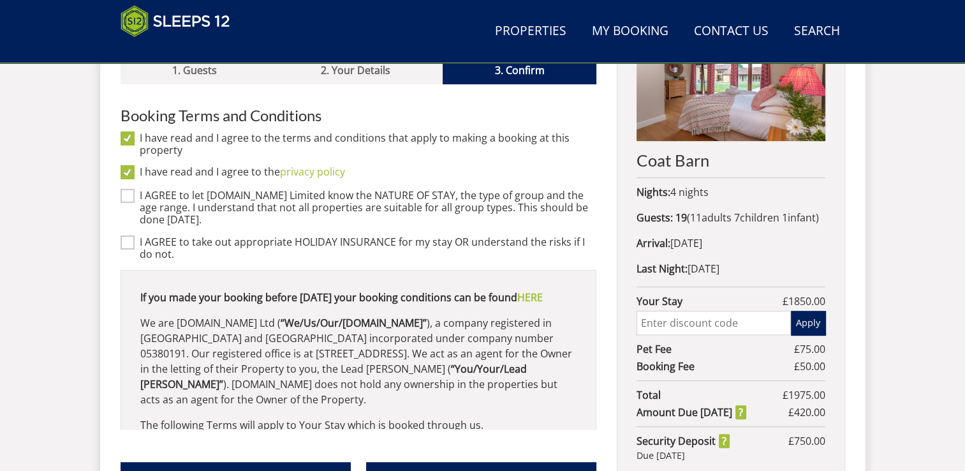
checkbox input "true"
click at [129, 235] on input "I AGREE to take out appropriate HOLIDAY INSURANCE for my stay OR understand the…" at bounding box center [128, 242] width 14 height 14
checkbox input "true"
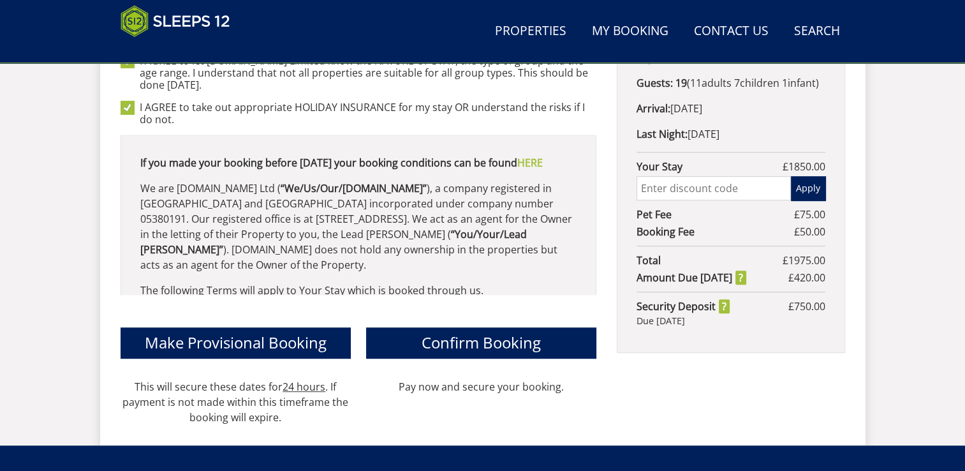
scroll to position [686, 0]
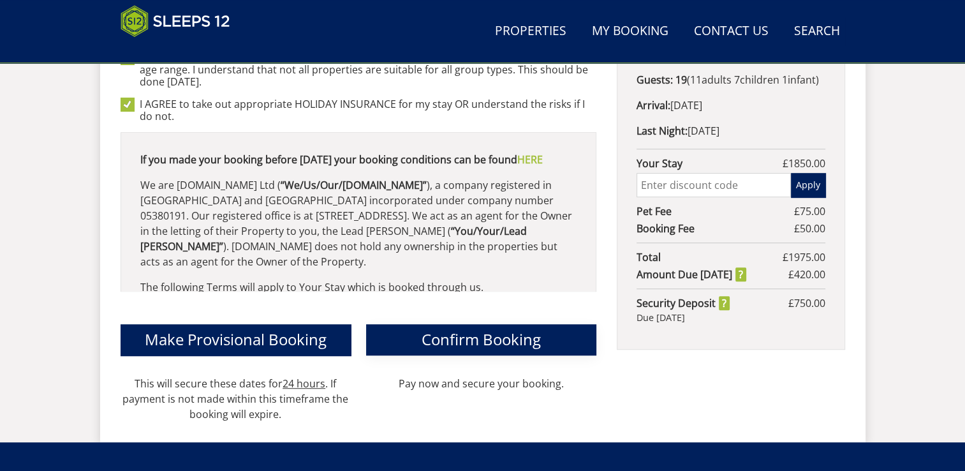
click at [475, 328] on span "Confirm Booking" at bounding box center [481, 338] width 119 height 21
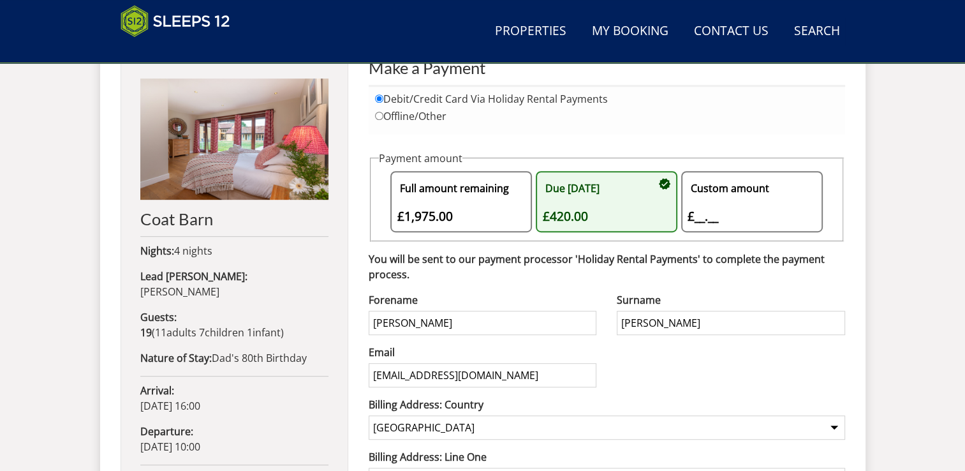
scroll to position [546, 0]
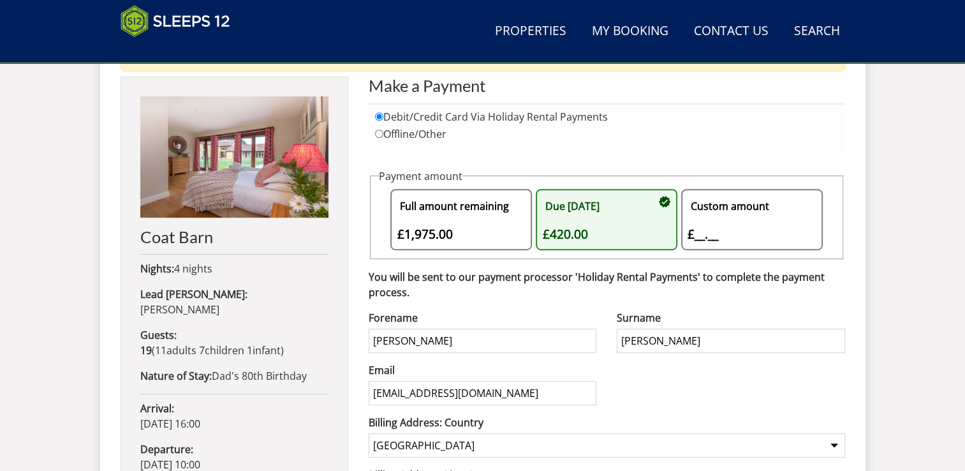
click at [577, 223] on div "Due [DATE] £420.00" at bounding box center [600, 219] width 116 height 48
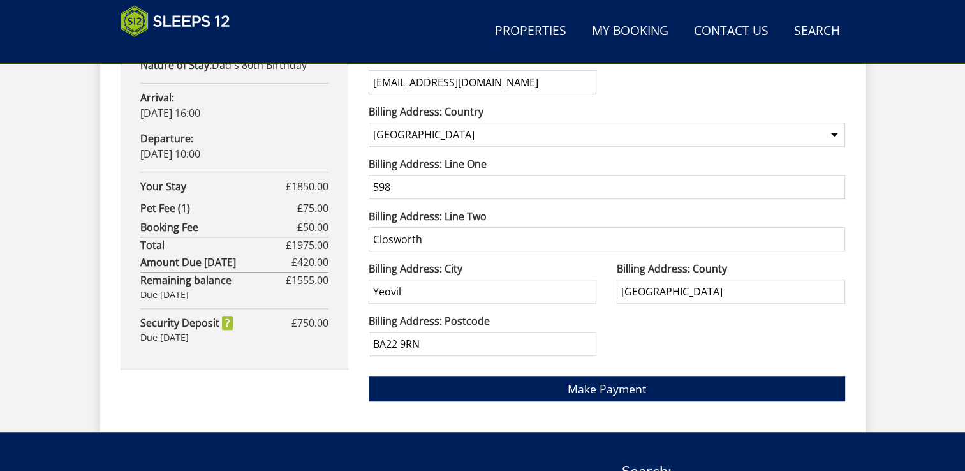
scroll to position [858, 0]
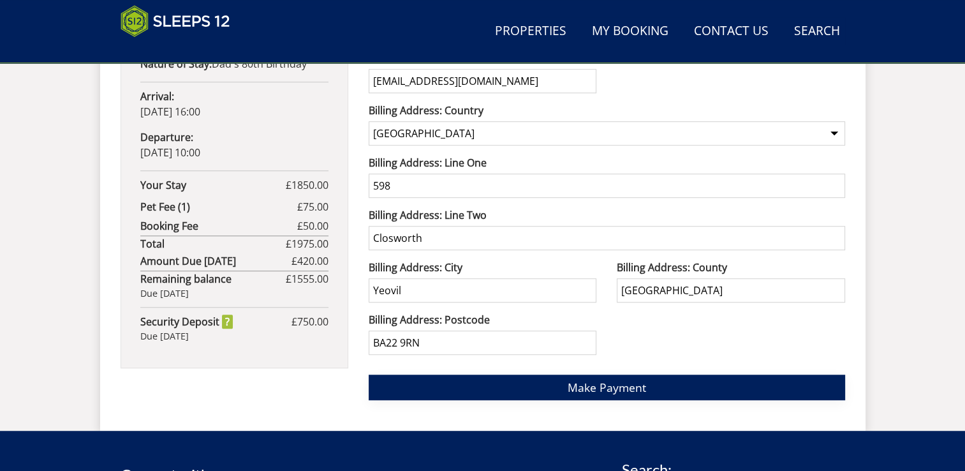
click at [625, 381] on span "Make Payment" at bounding box center [607, 386] width 78 height 15
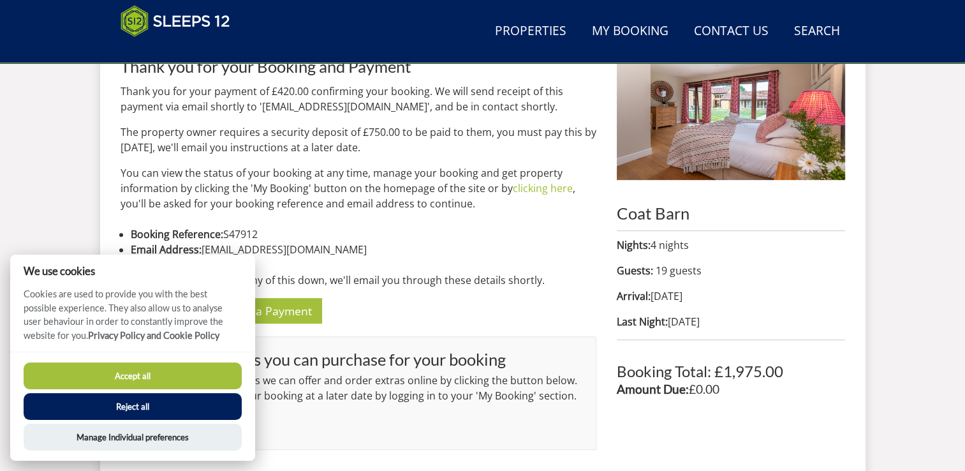
scroll to position [523, 0]
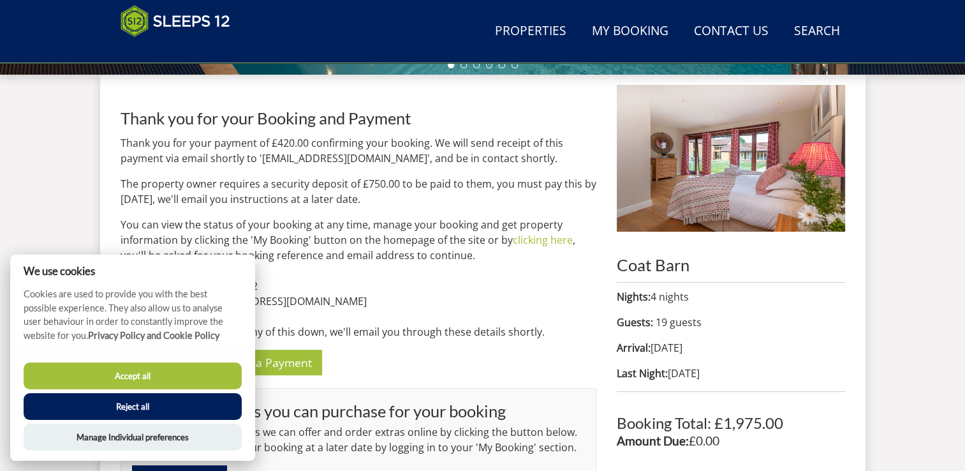
scroll to position [462, 0]
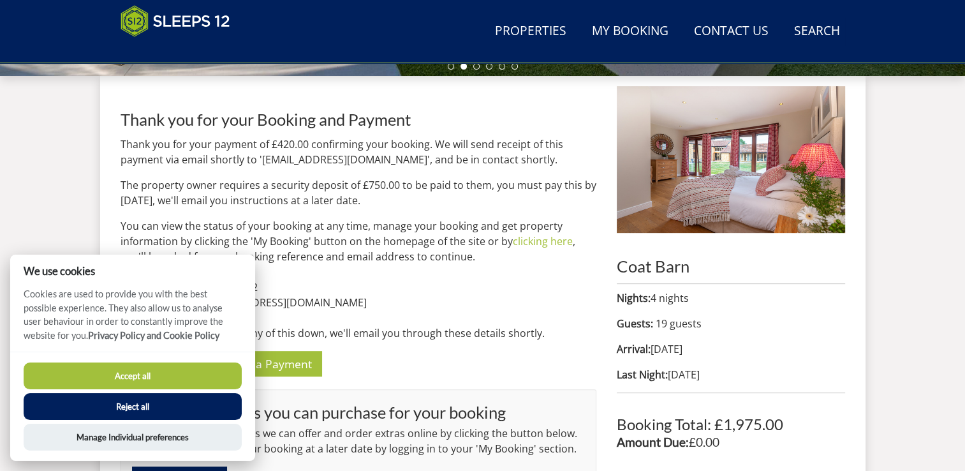
click at [203, 399] on button "Reject all" at bounding box center [133, 406] width 218 height 27
